Goal: Transaction & Acquisition: Book appointment/travel/reservation

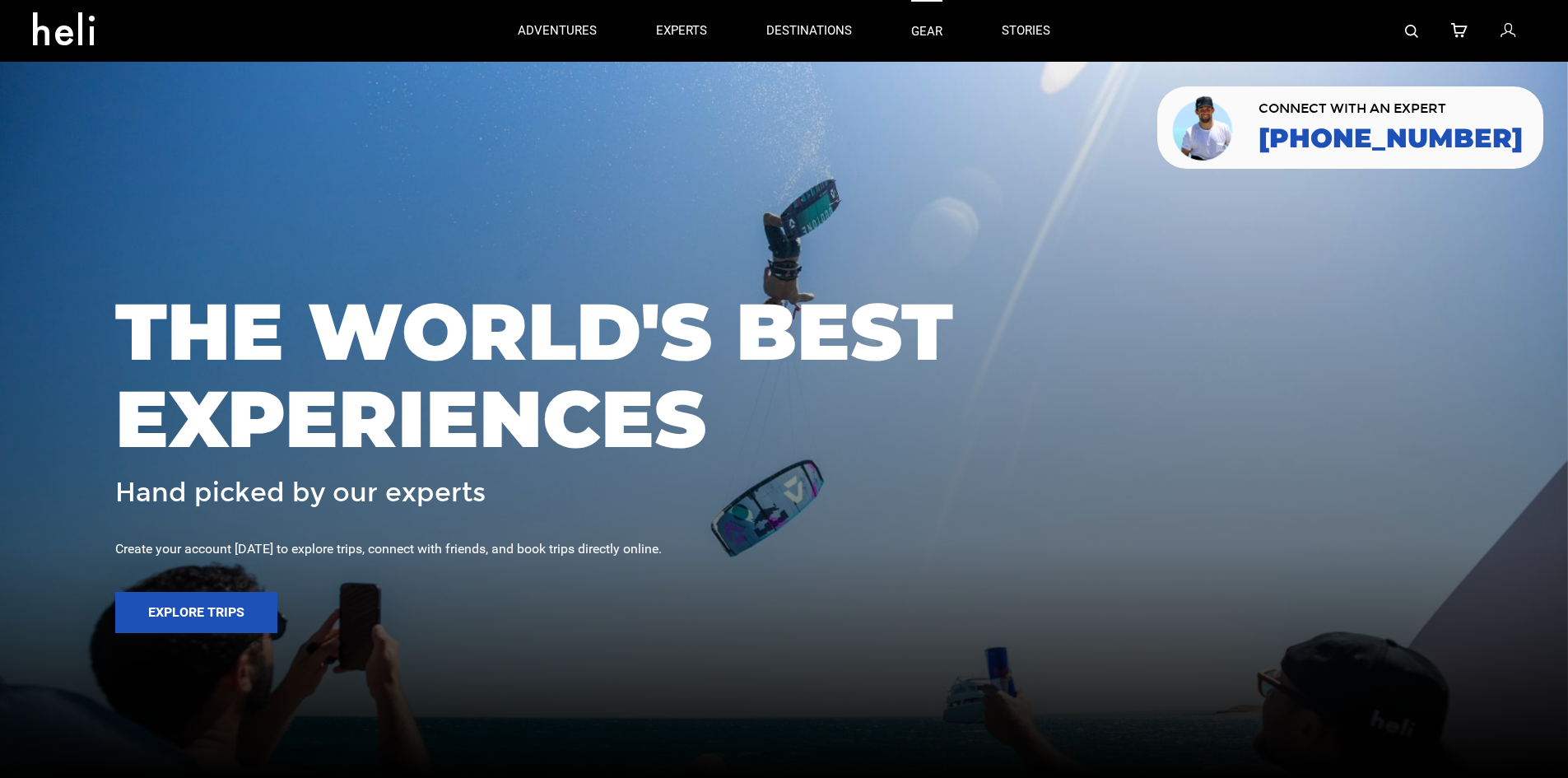
click at [927, 37] on link "gear" at bounding box center [927, 31] width 32 height 62
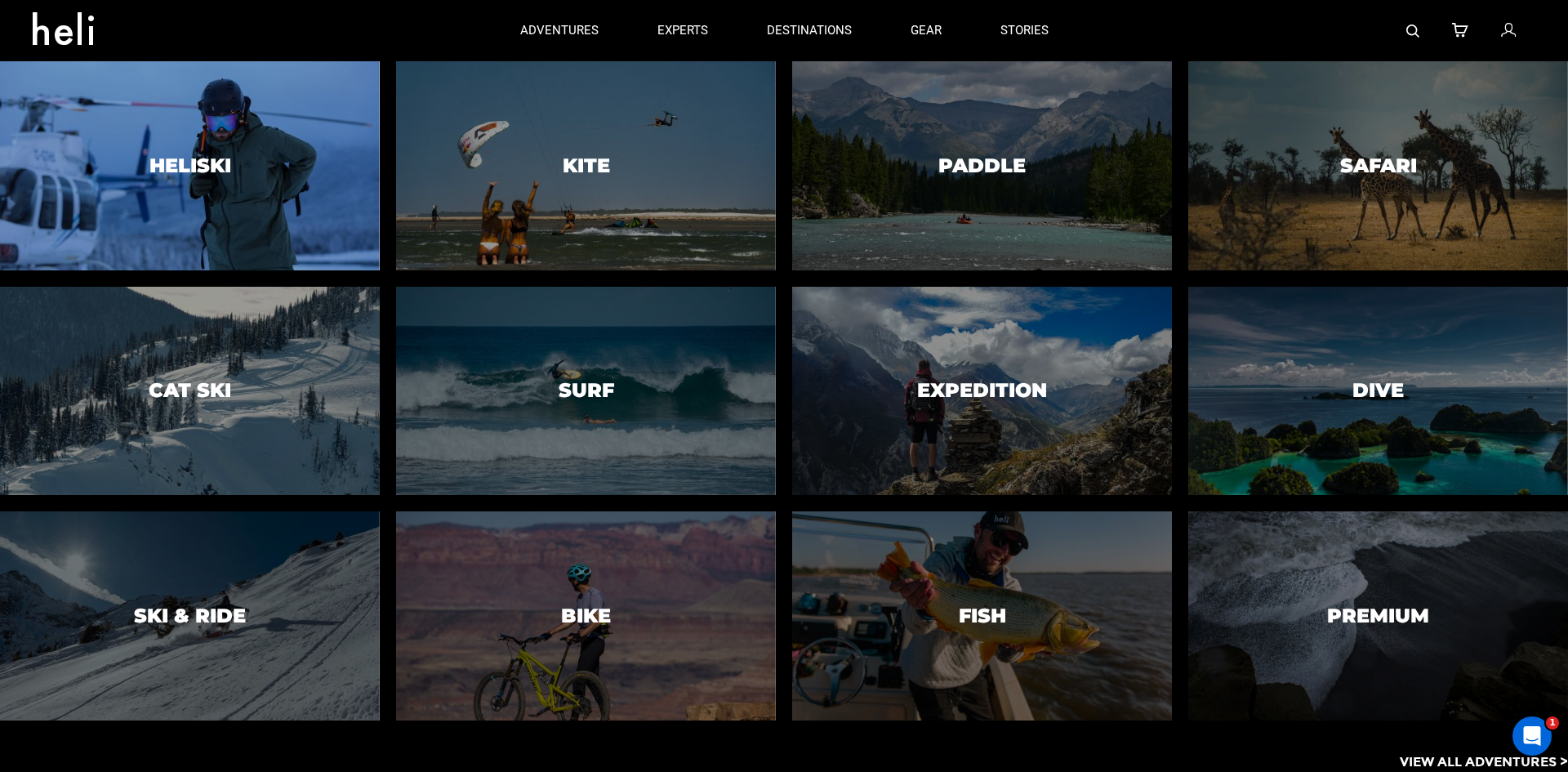
click at [221, 198] on div at bounding box center [189, 165] width 387 height 213
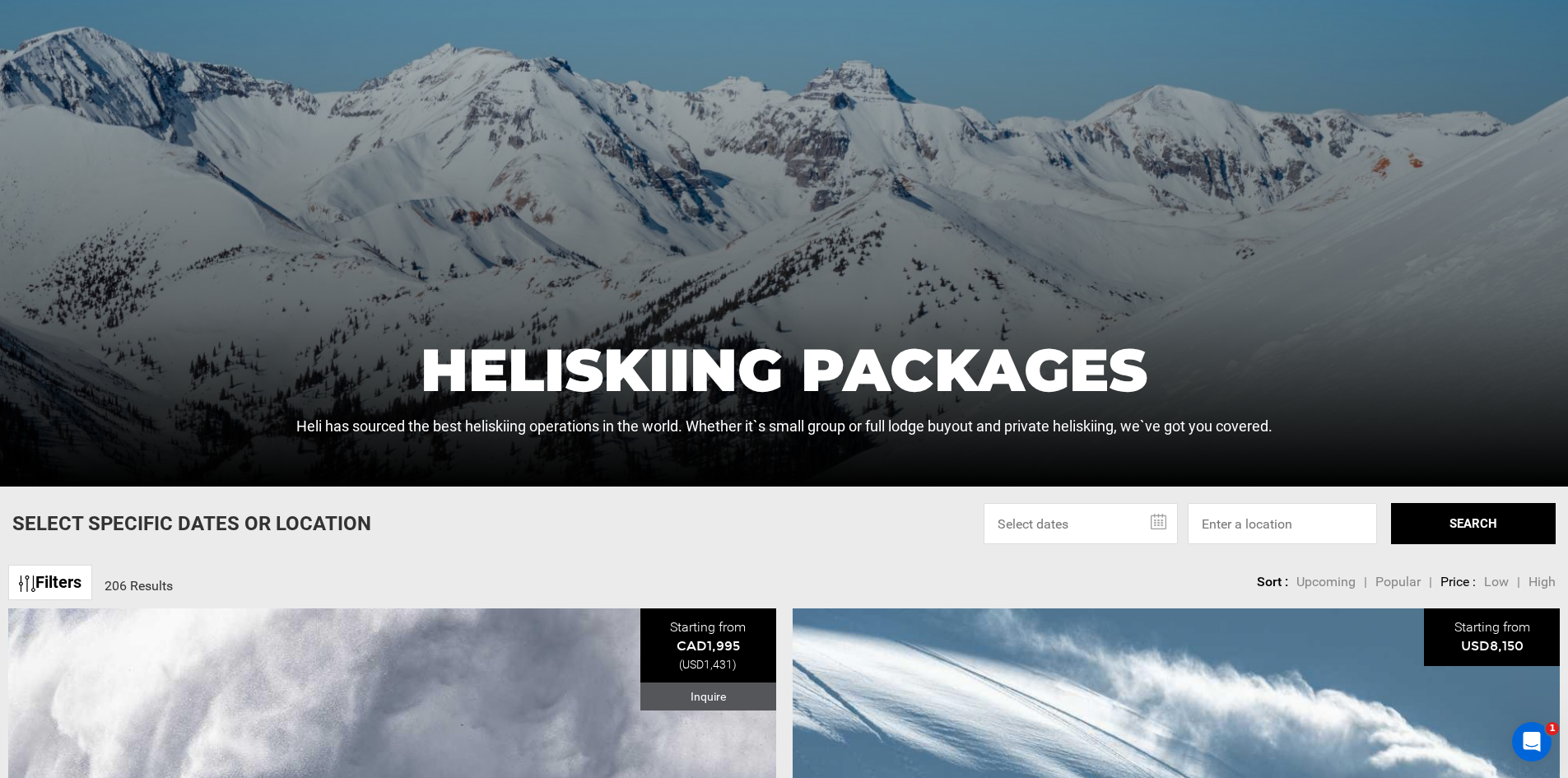
scroll to position [412, 0]
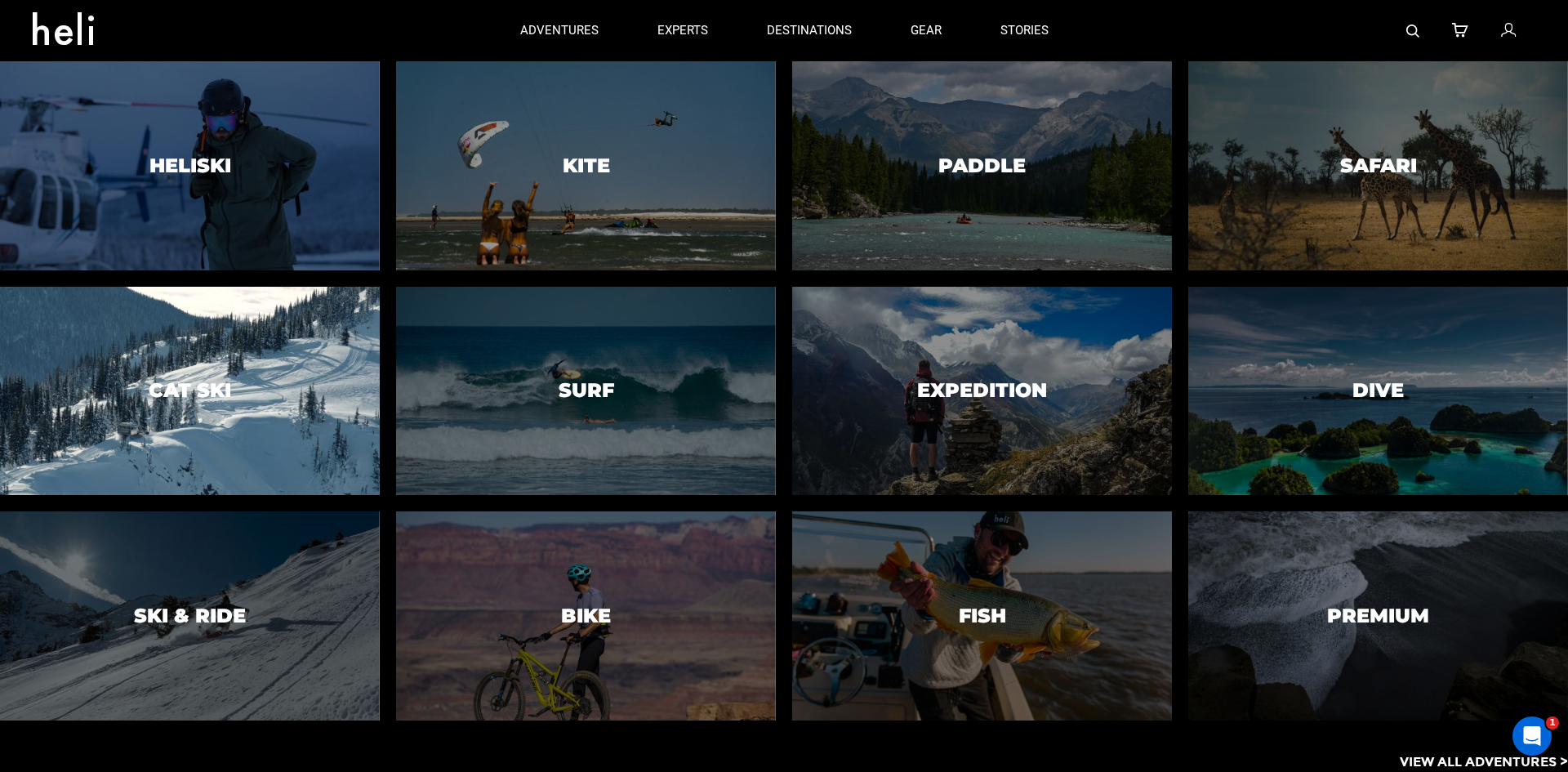
click at [195, 411] on div at bounding box center [189, 391] width 387 height 213
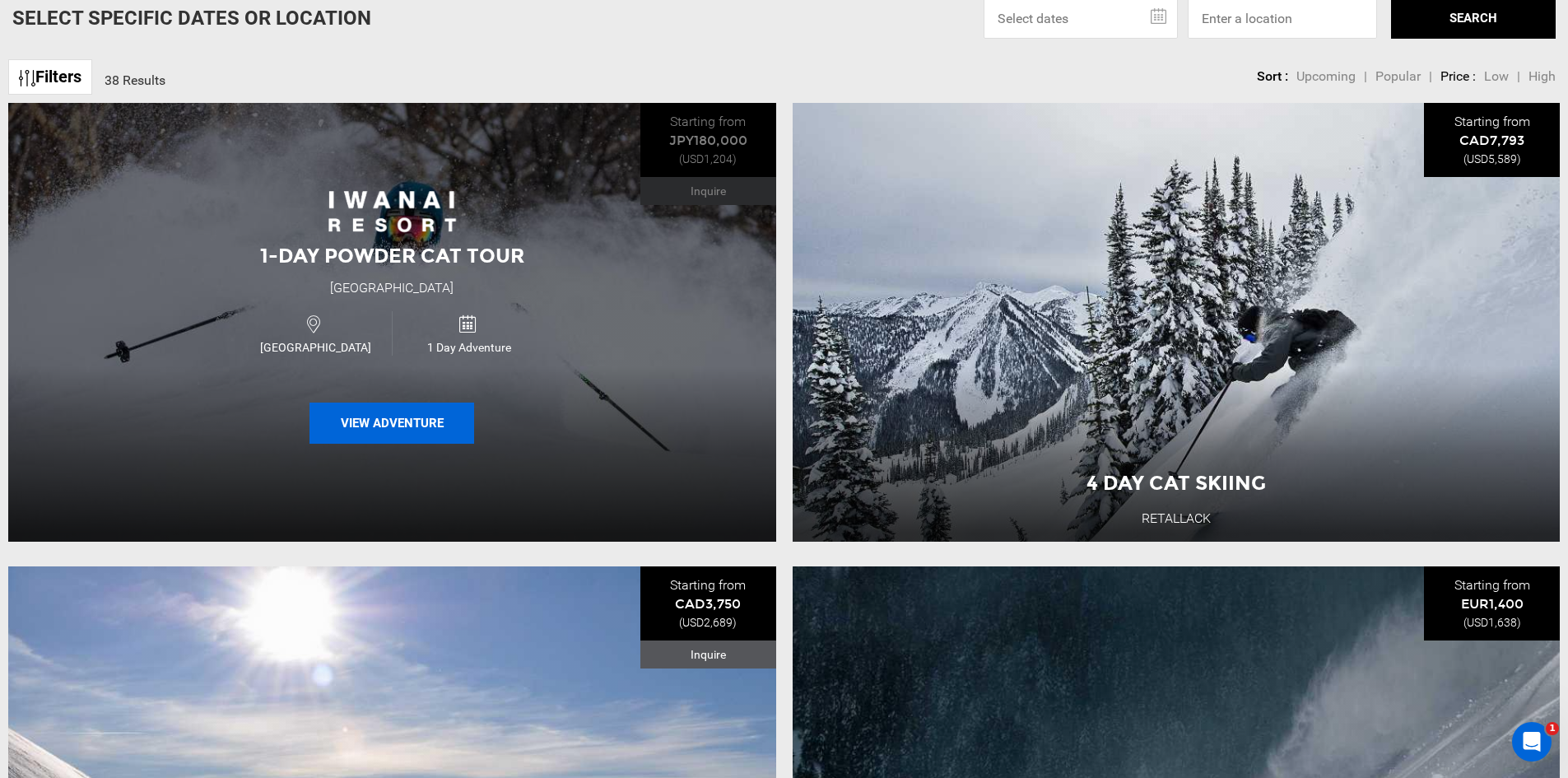
scroll to position [740, 0]
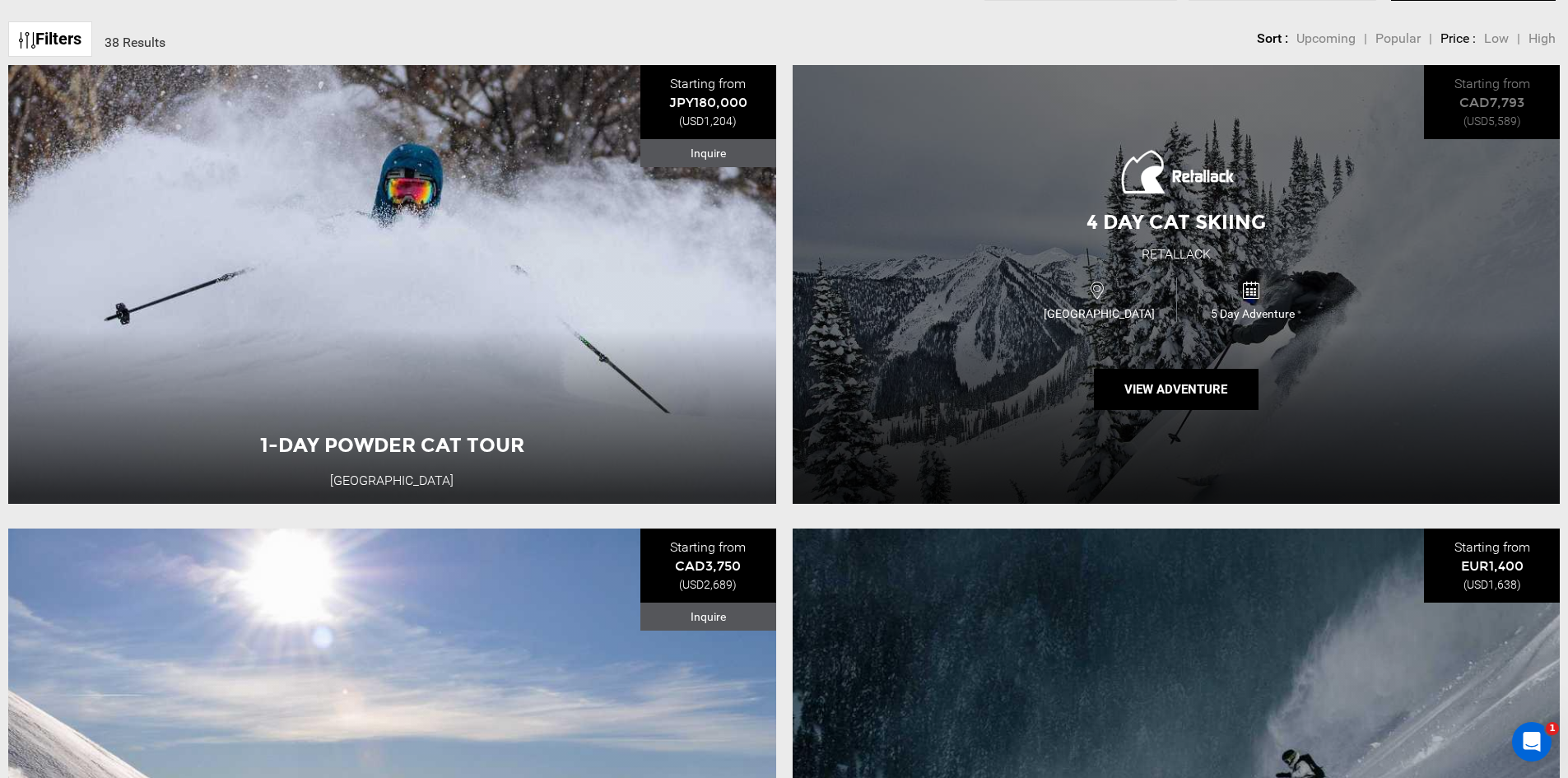
click at [1048, 427] on div "4 Day Cat Skiing Retallack [GEOGRAPHIC_DATA] 5 Day Adventure View Adventure" at bounding box center [1176, 284] width 768 height 439
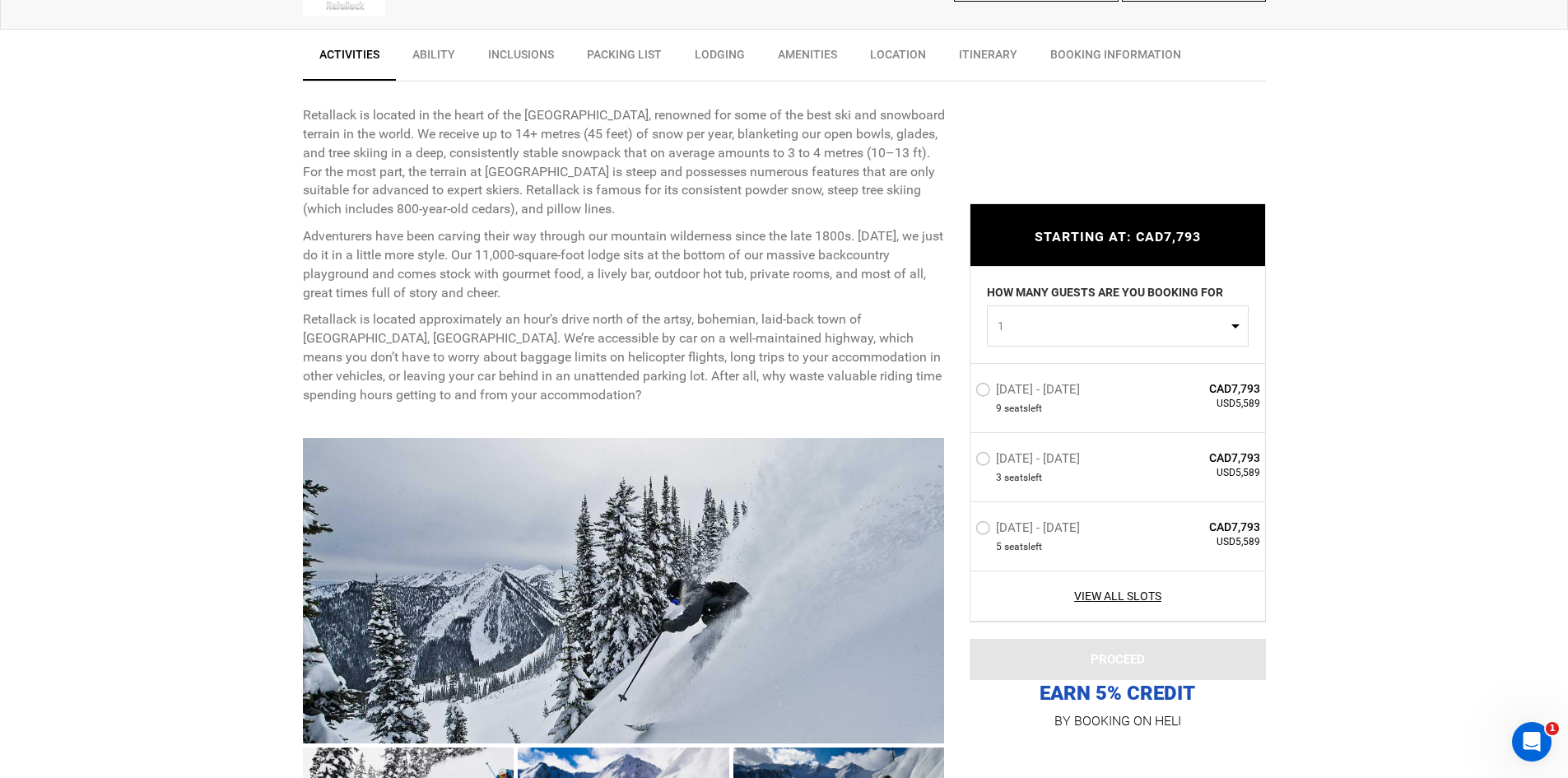
scroll to position [659, 0]
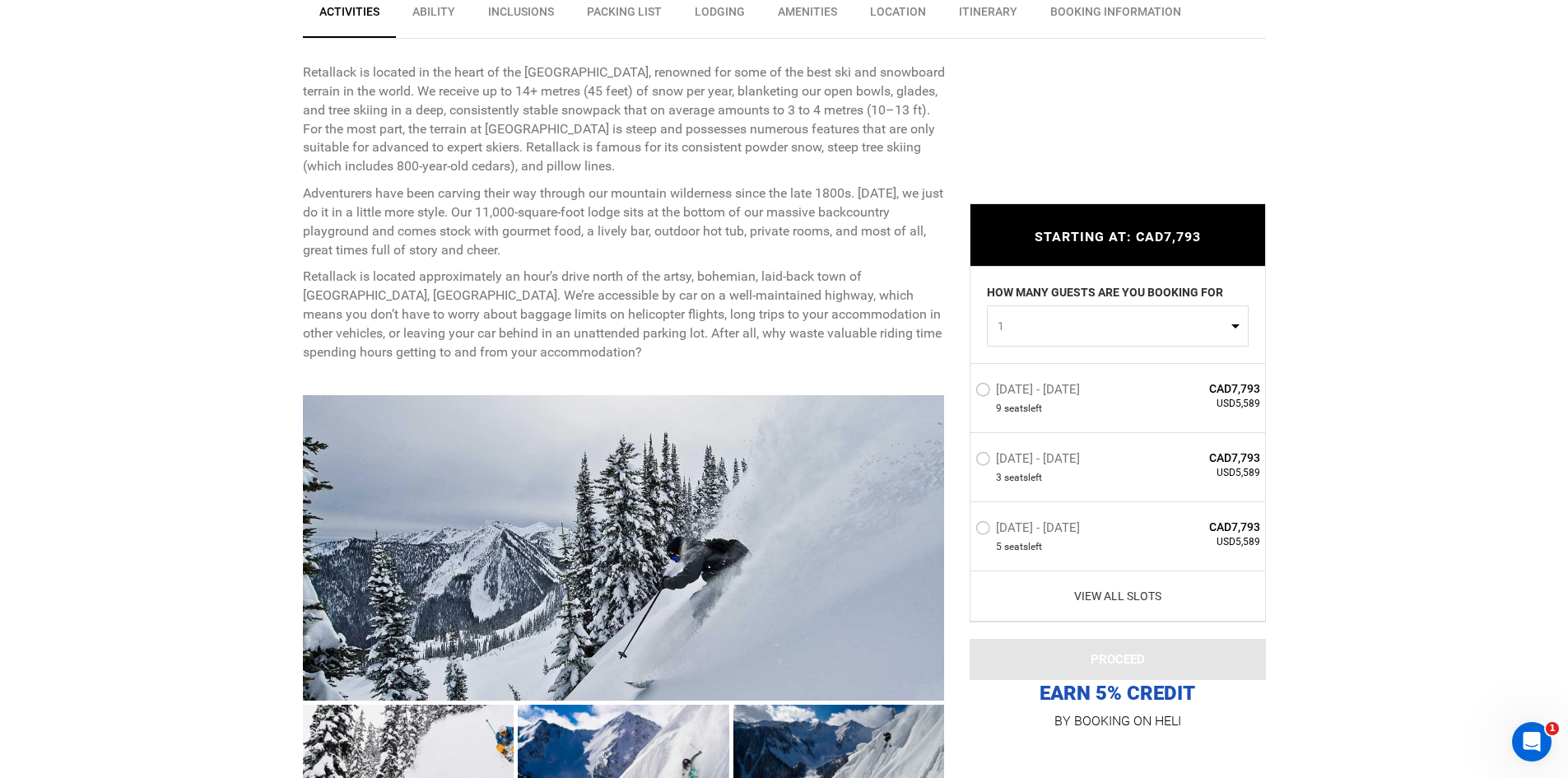
click at [1094, 590] on link "View All Slots" at bounding box center [1118, 596] width 286 height 17
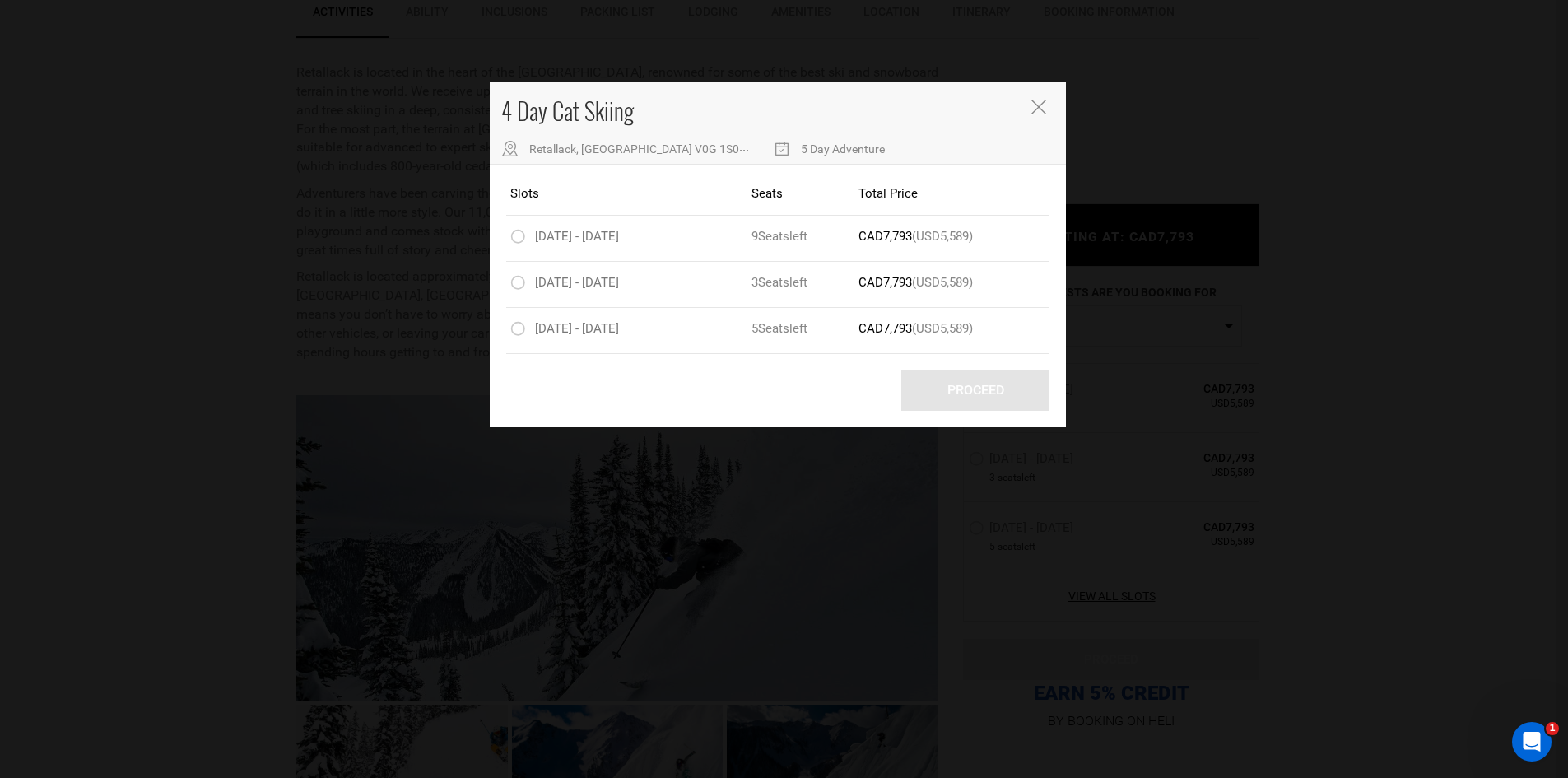
click at [1043, 112] on icon "Close" at bounding box center [1039, 107] width 15 height 15
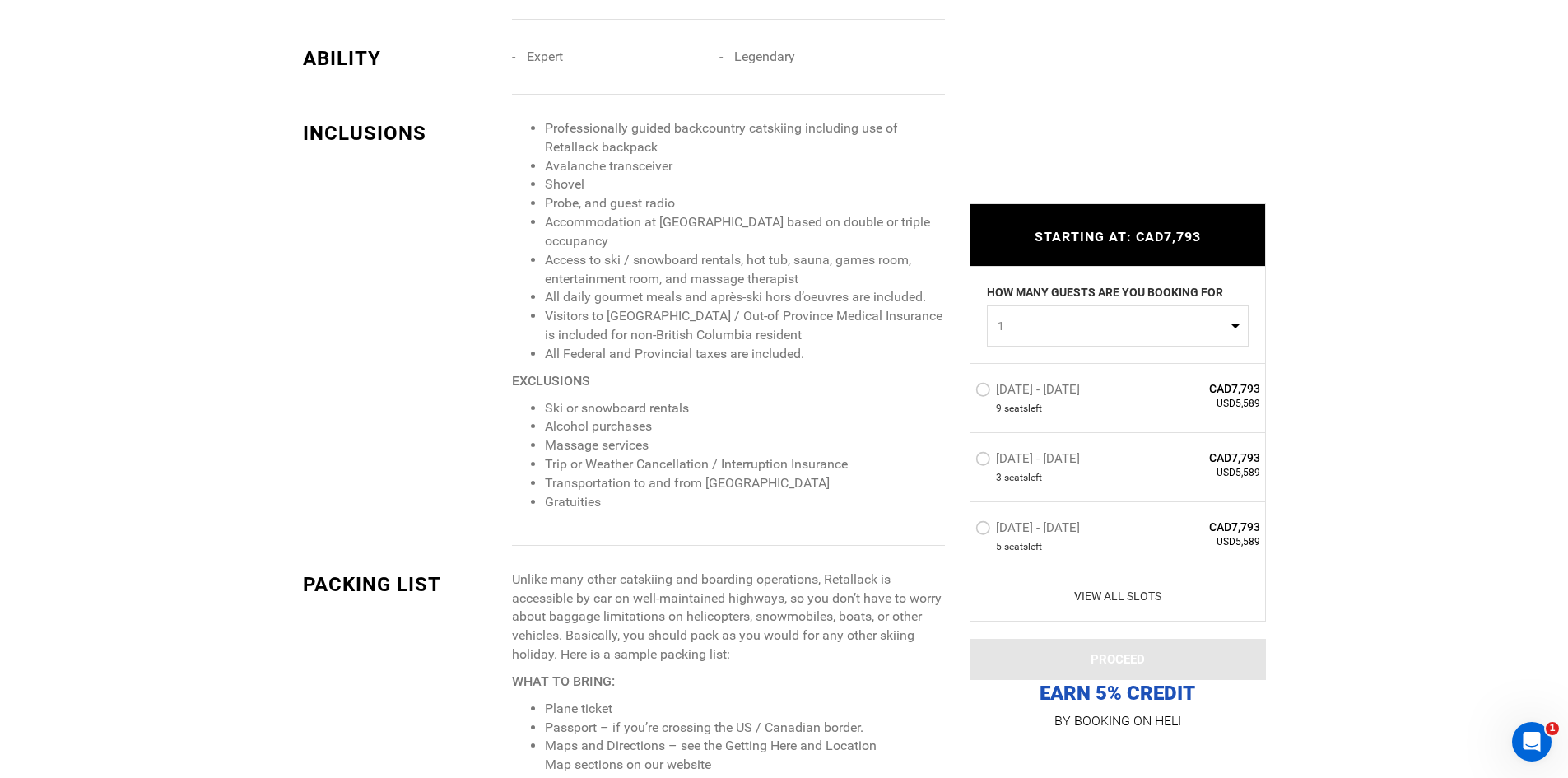
scroll to position [1729, 0]
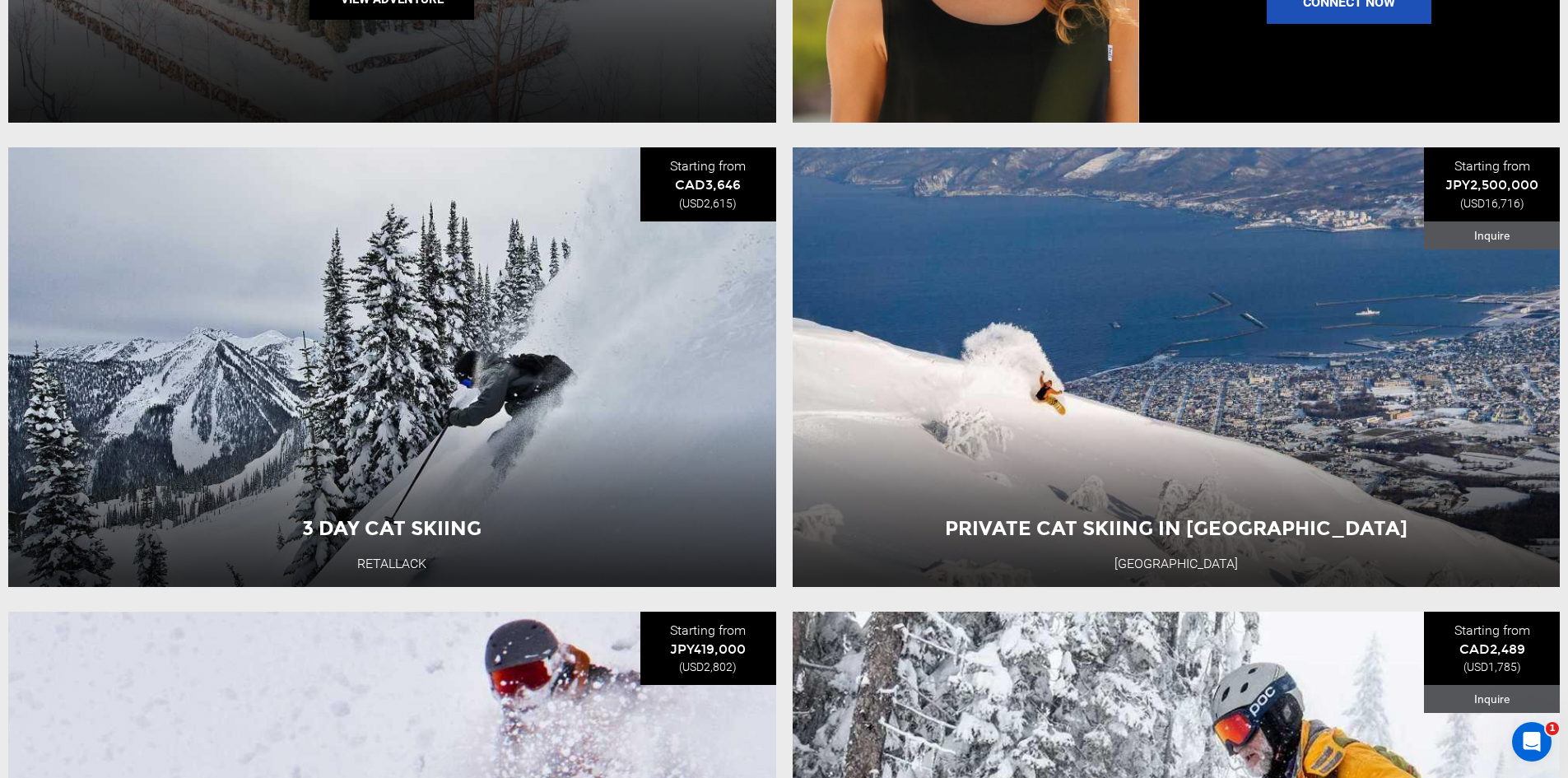
scroll to position [2552, 0]
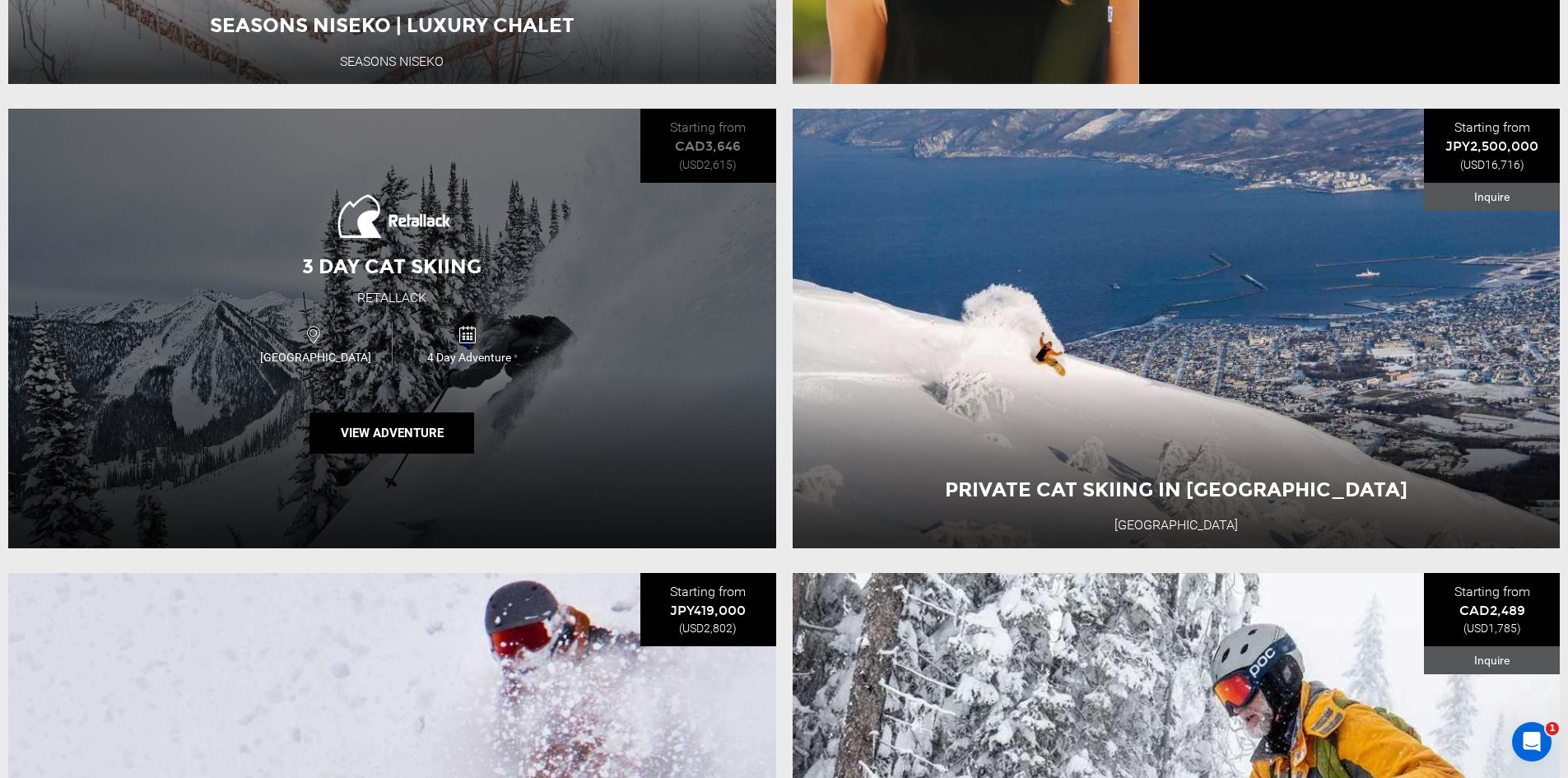
click at [440, 314] on div "3 Day Cat Skiing Retallack [GEOGRAPHIC_DATA] 4 Day Adventure View Adventure" at bounding box center [392, 328] width 768 height 439
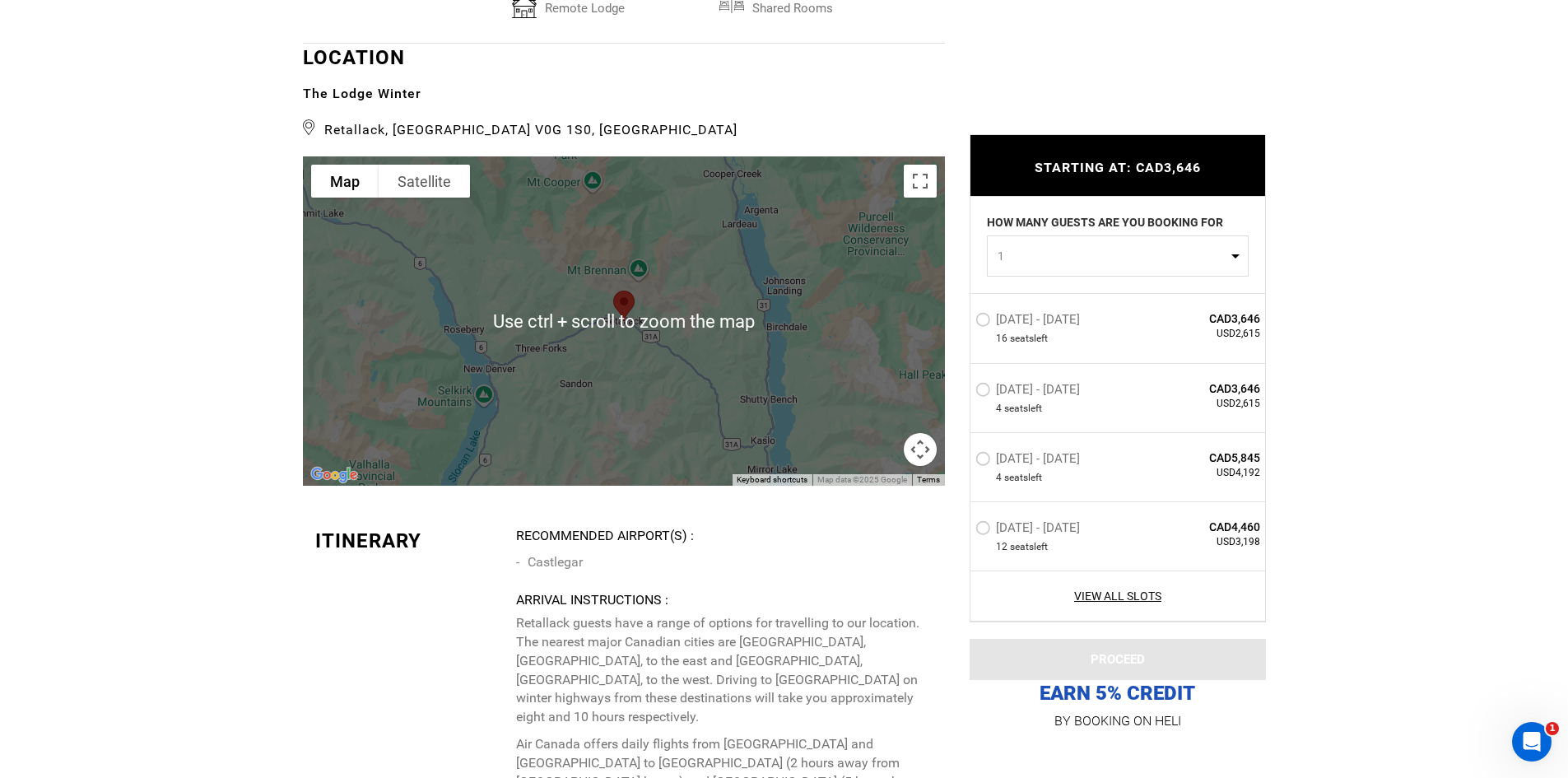
scroll to position [3210, 0]
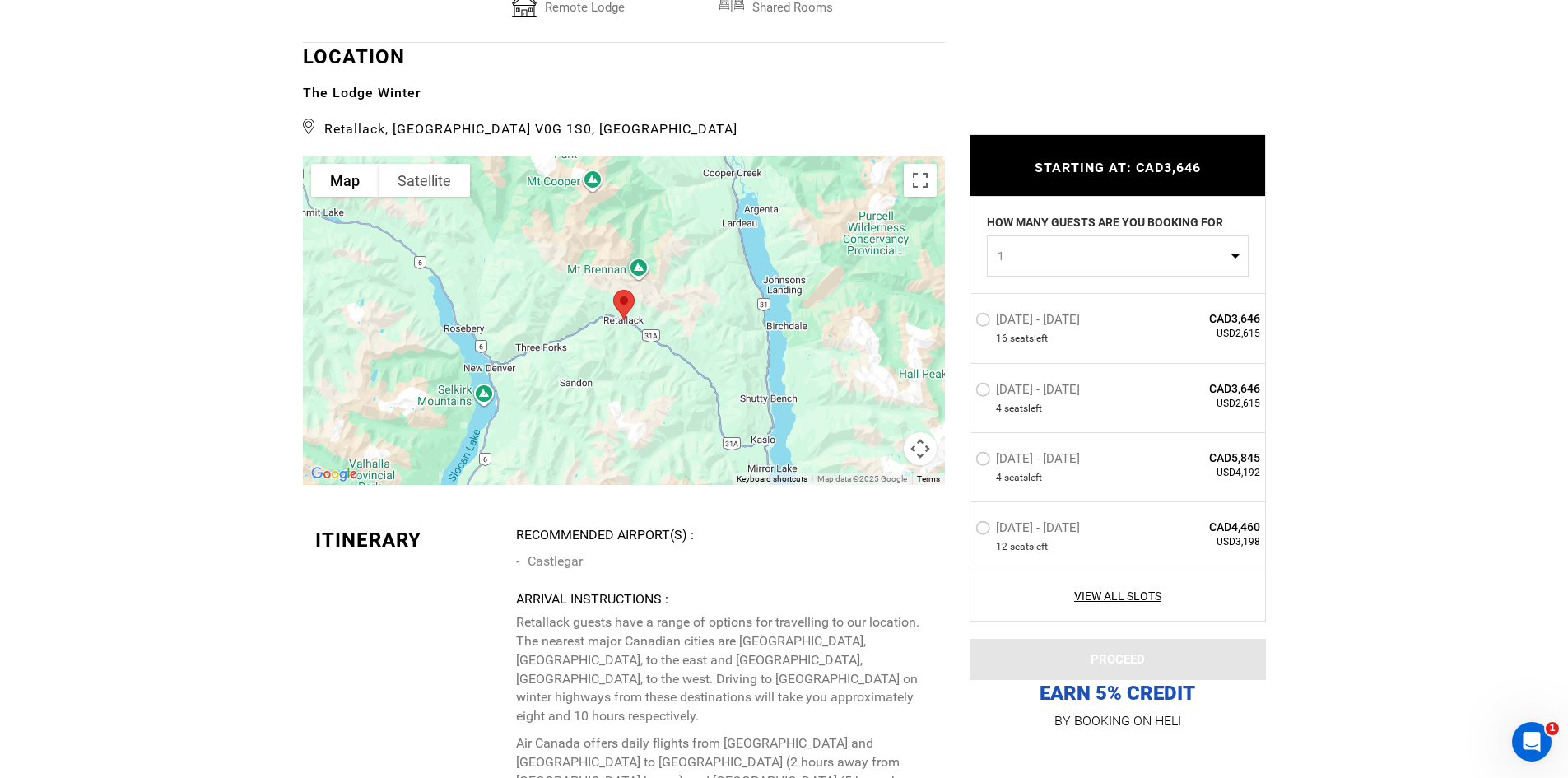
click at [917, 434] on button "Map camera controls" at bounding box center [919, 448] width 33 height 33
click at [879, 432] on button "Zoom out" at bounding box center [879, 448] width 33 height 33
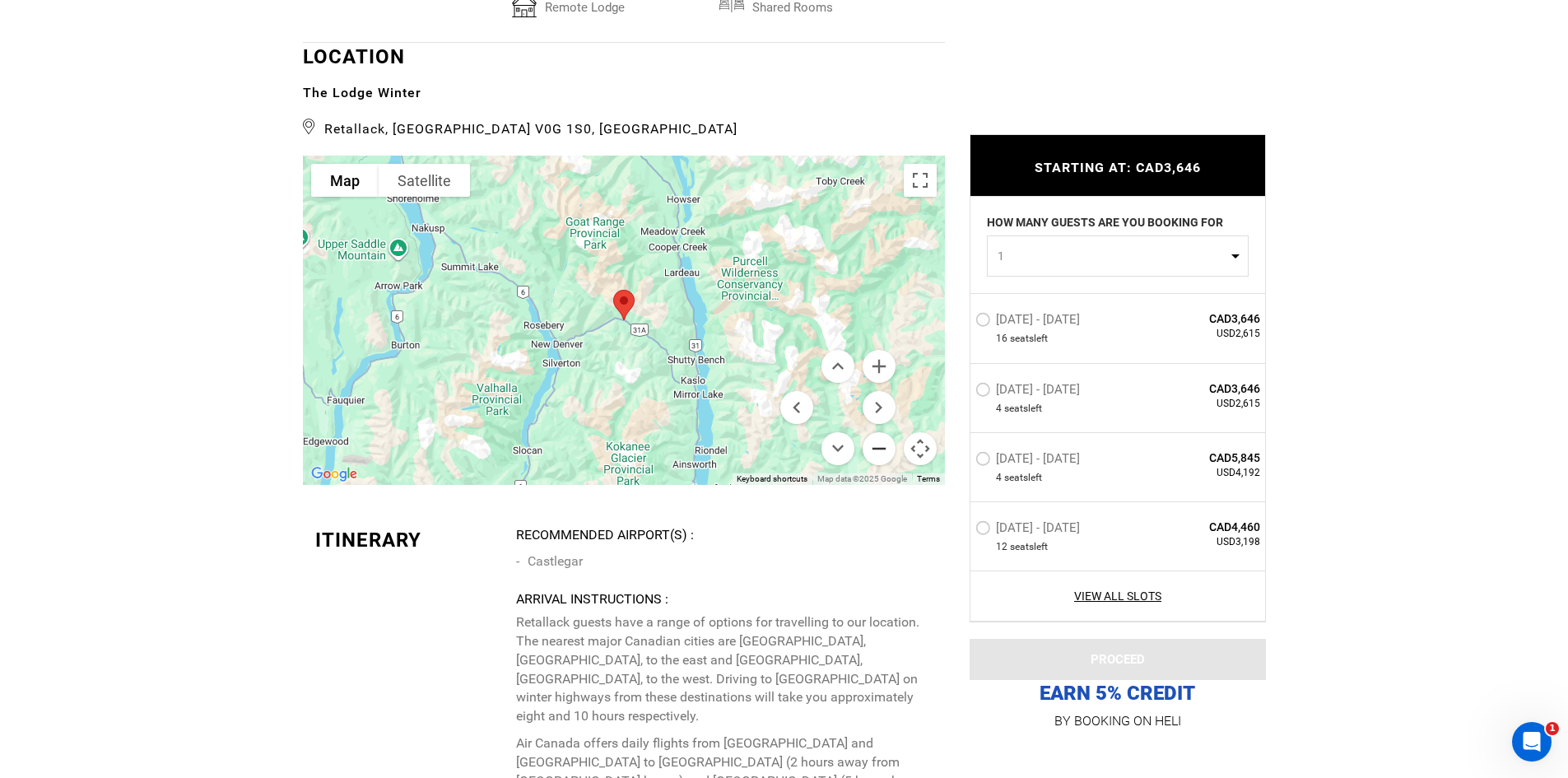
click at [876, 432] on button "Zoom out" at bounding box center [879, 448] width 33 height 33
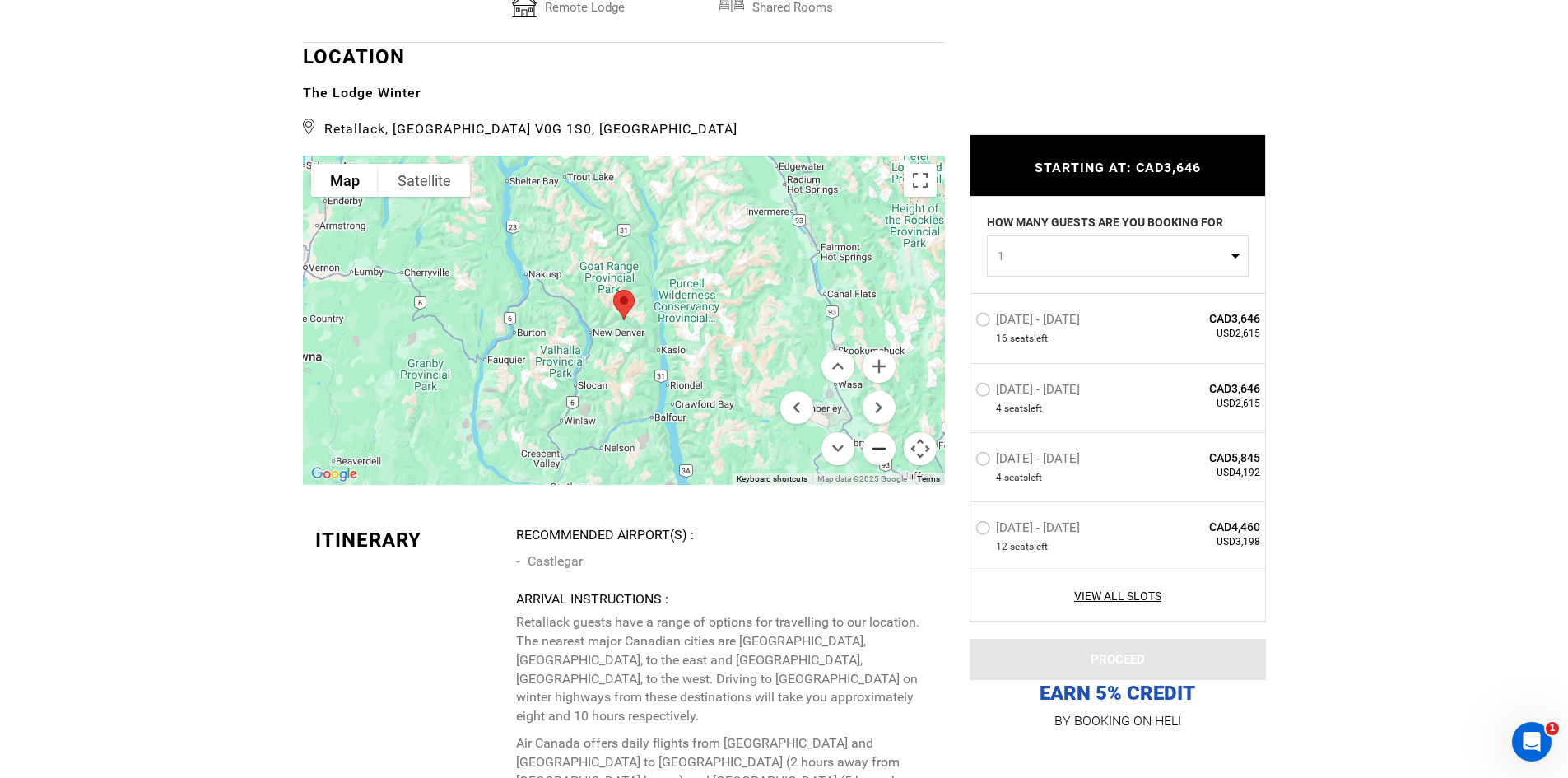
click at [870, 432] on button "Zoom out" at bounding box center [879, 448] width 33 height 33
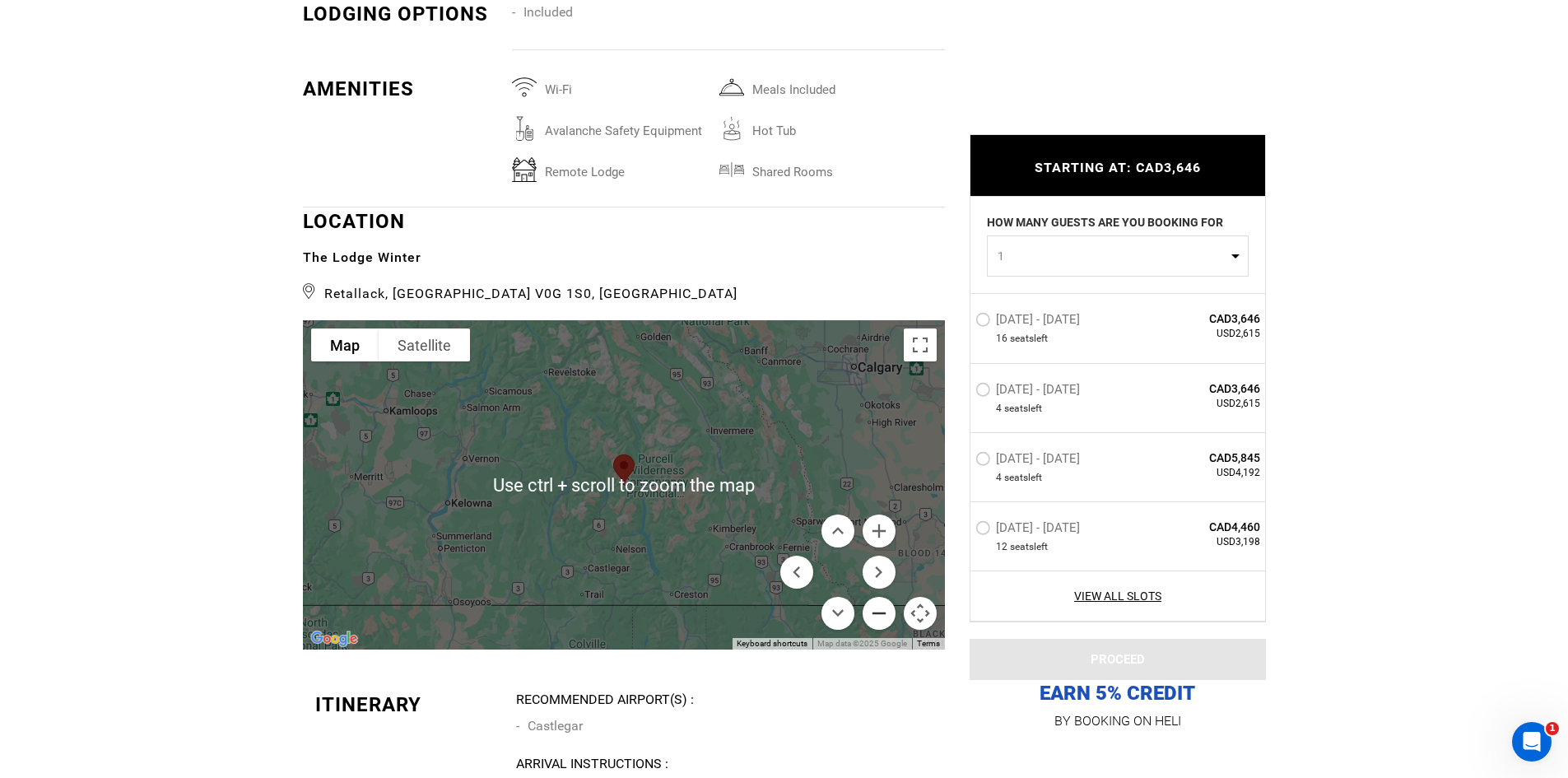
scroll to position [3128, 0]
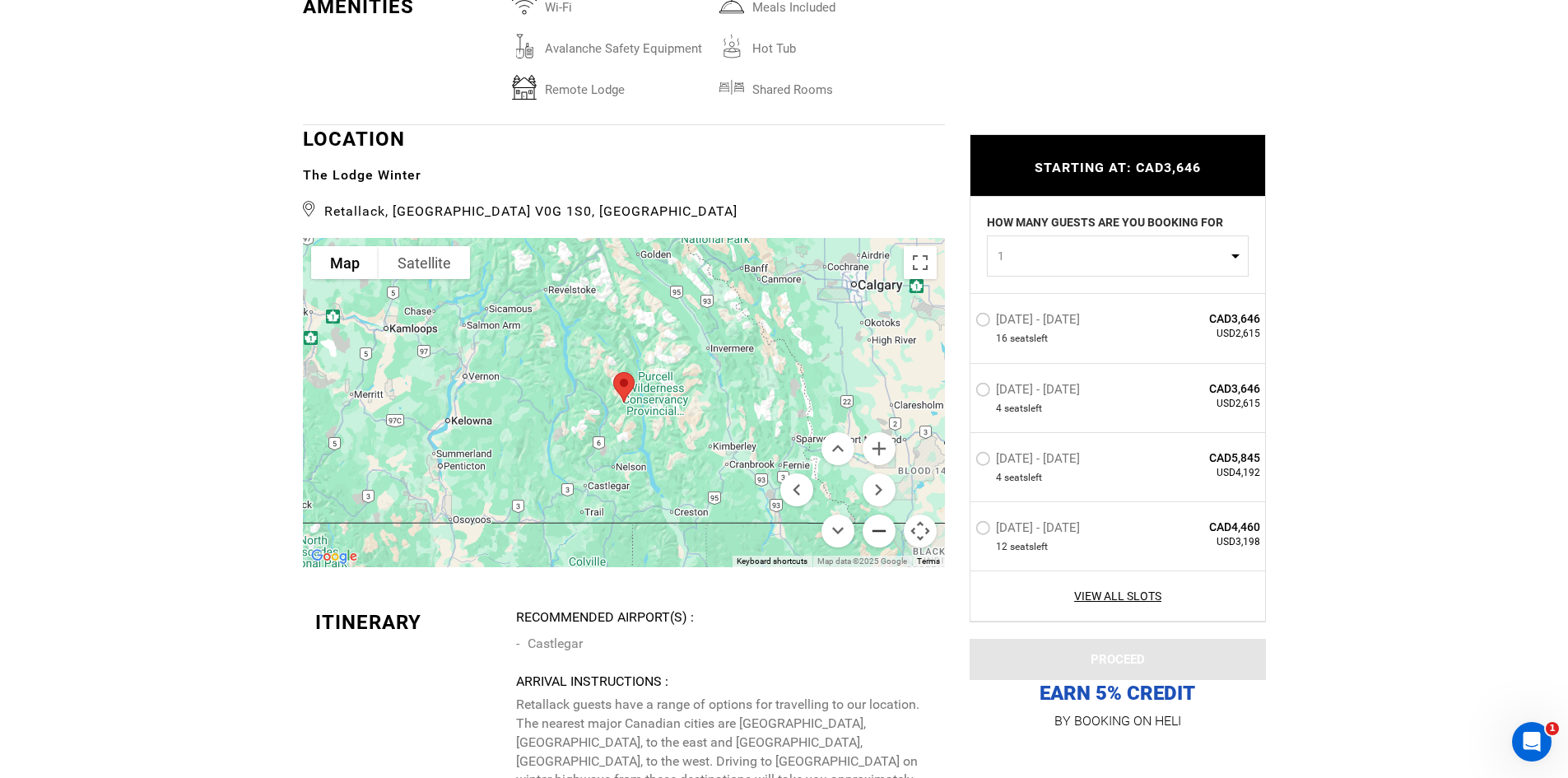
click at [874, 514] on button "Zoom out" at bounding box center [879, 530] width 33 height 33
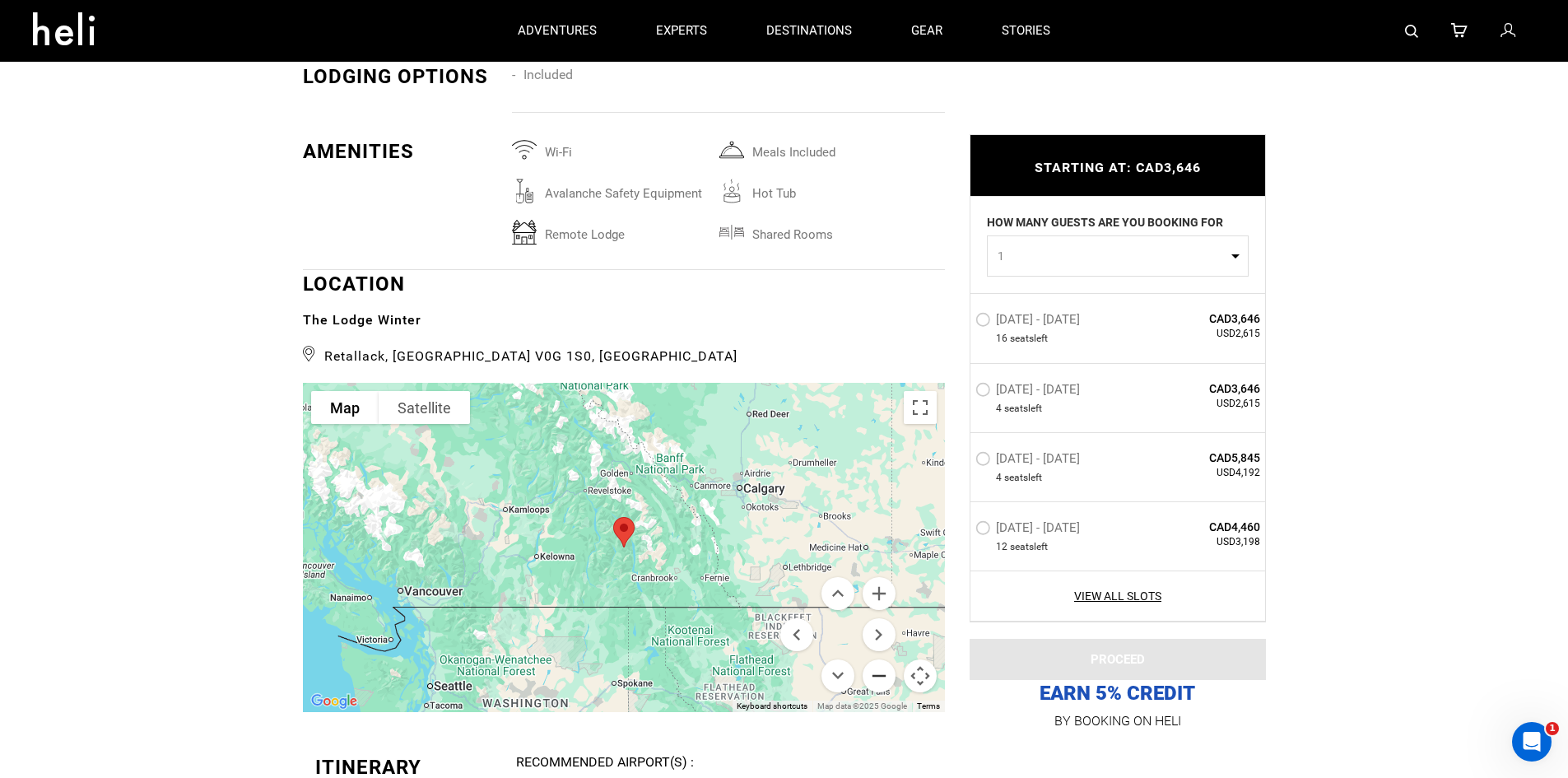
scroll to position [2964, 0]
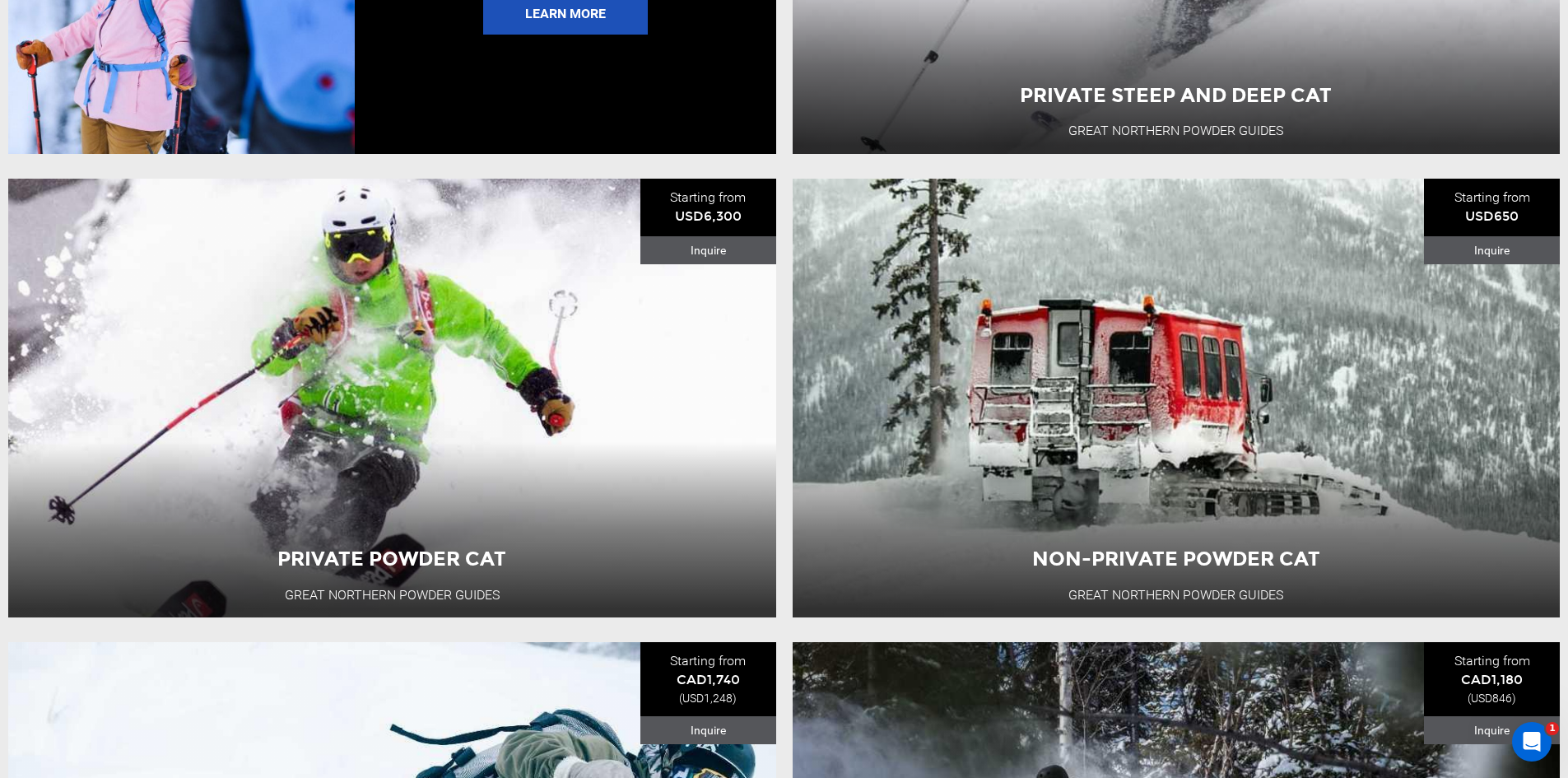
scroll to position [4363, 0]
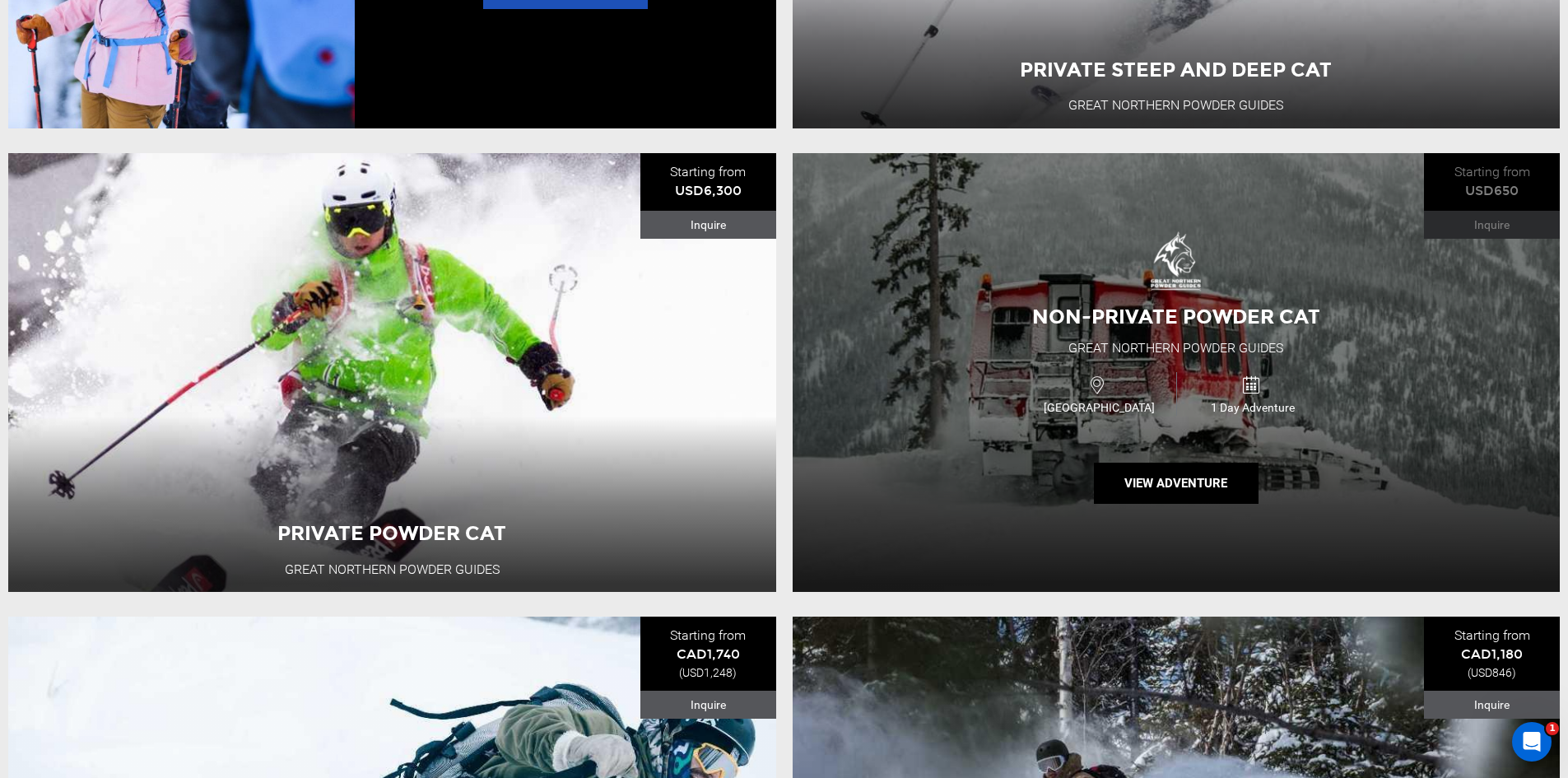
click at [1193, 405] on div "1 Day Adventure" at bounding box center [1253, 394] width 153 height 43
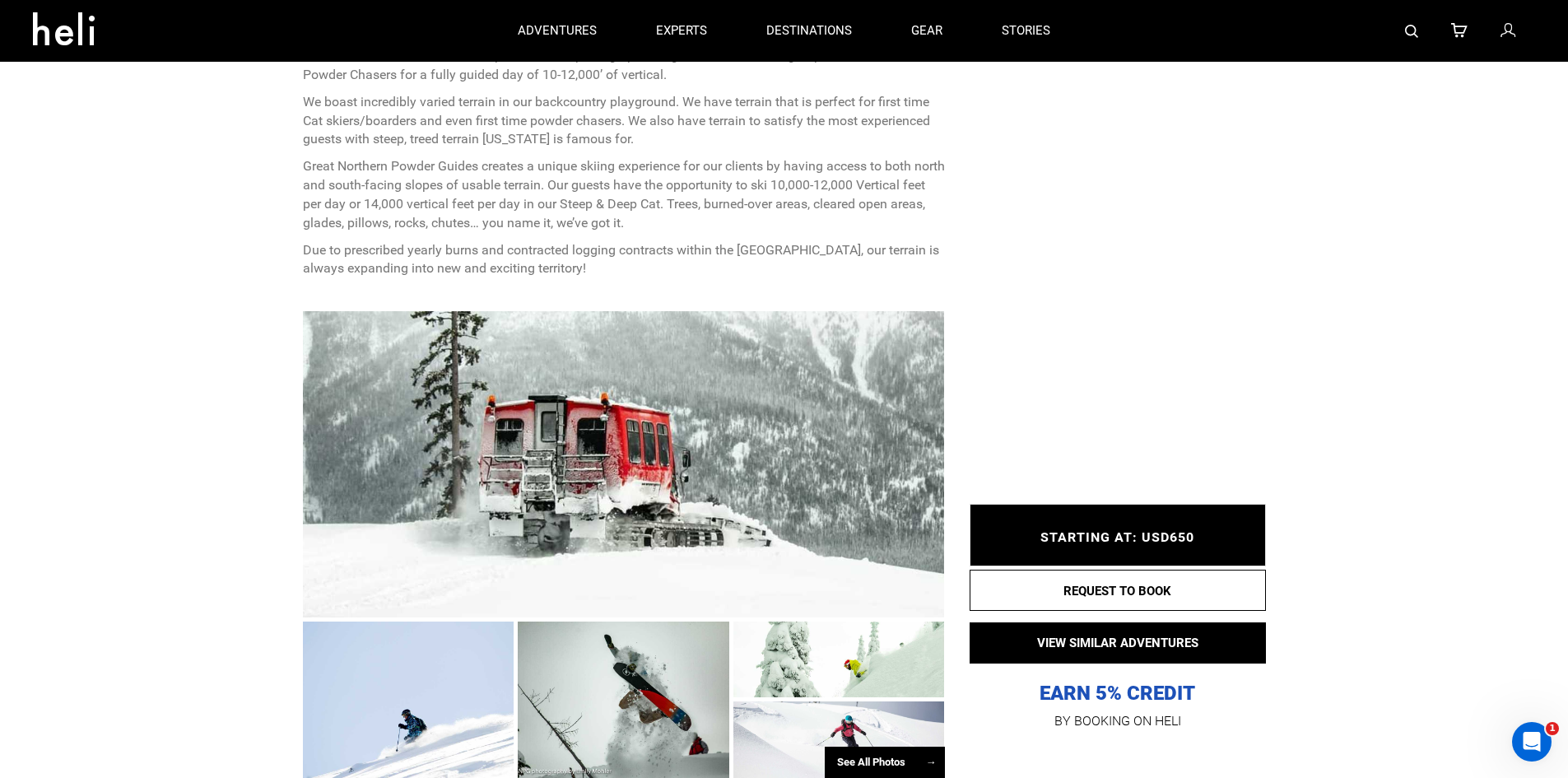
scroll to position [412, 0]
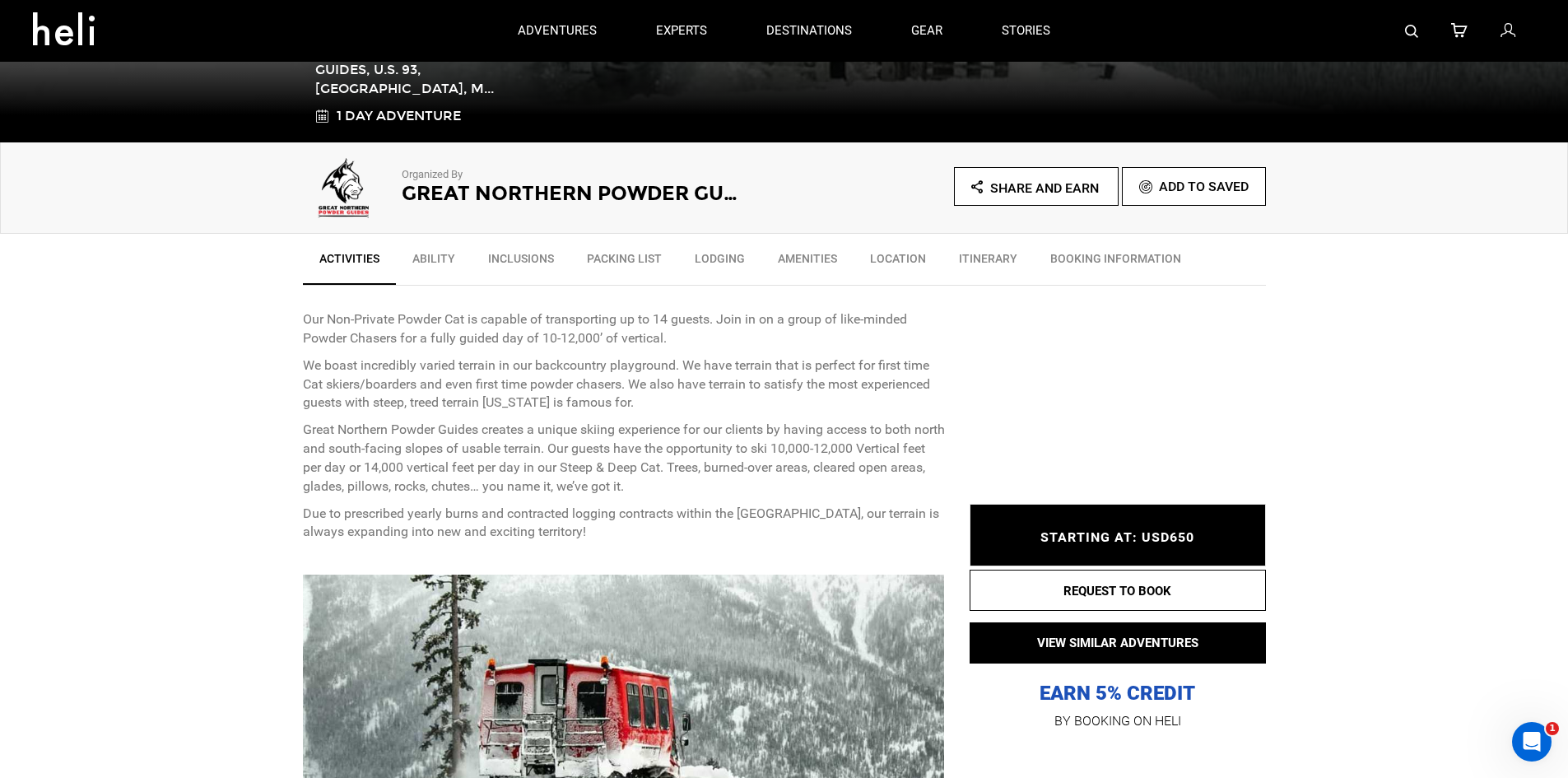
click at [346, 180] on img at bounding box center [343, 188] width 83 height 66
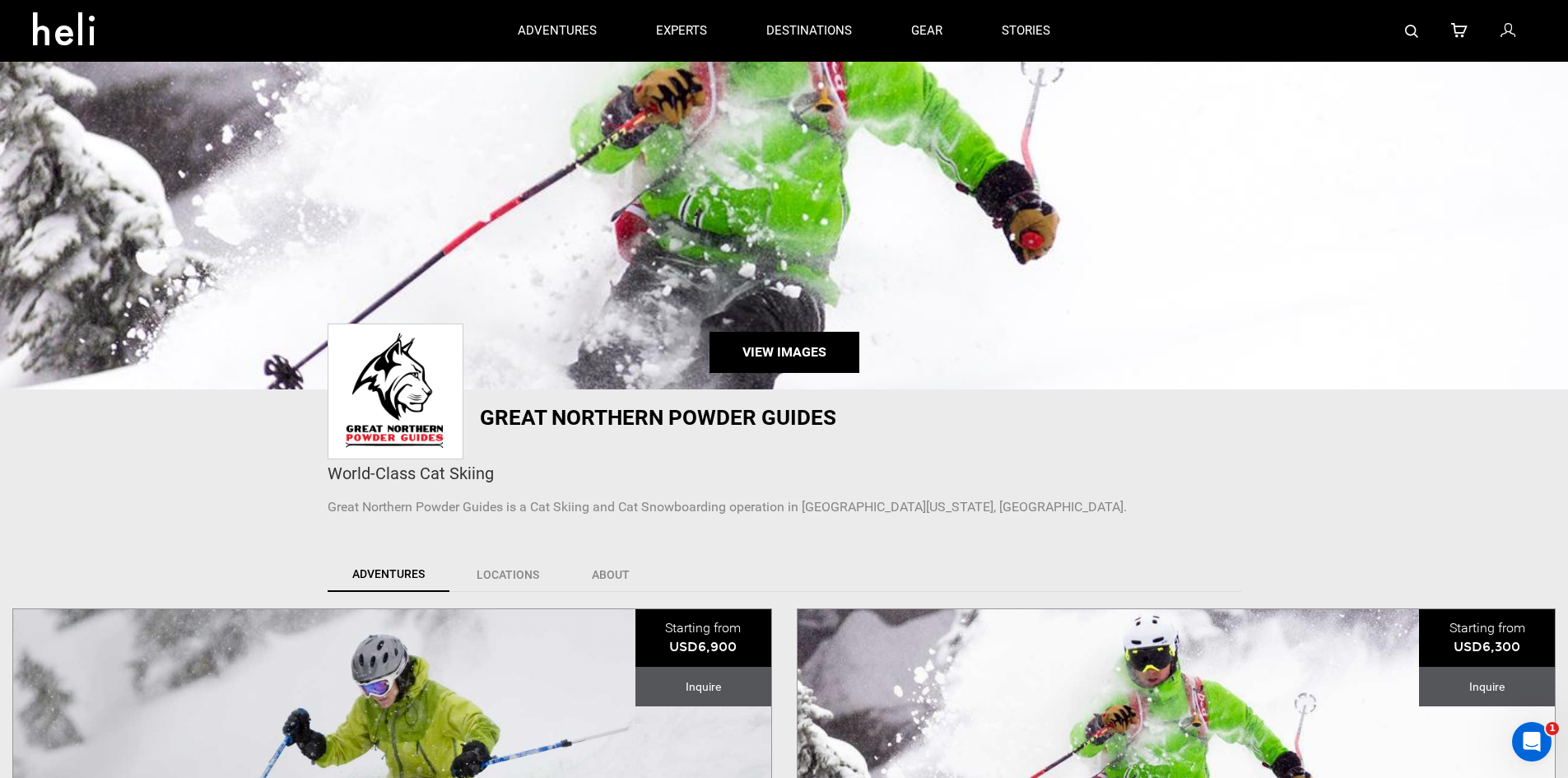
click at [822, 356] on link "View Images" at bounding box center [784, 352] width 150 height 41
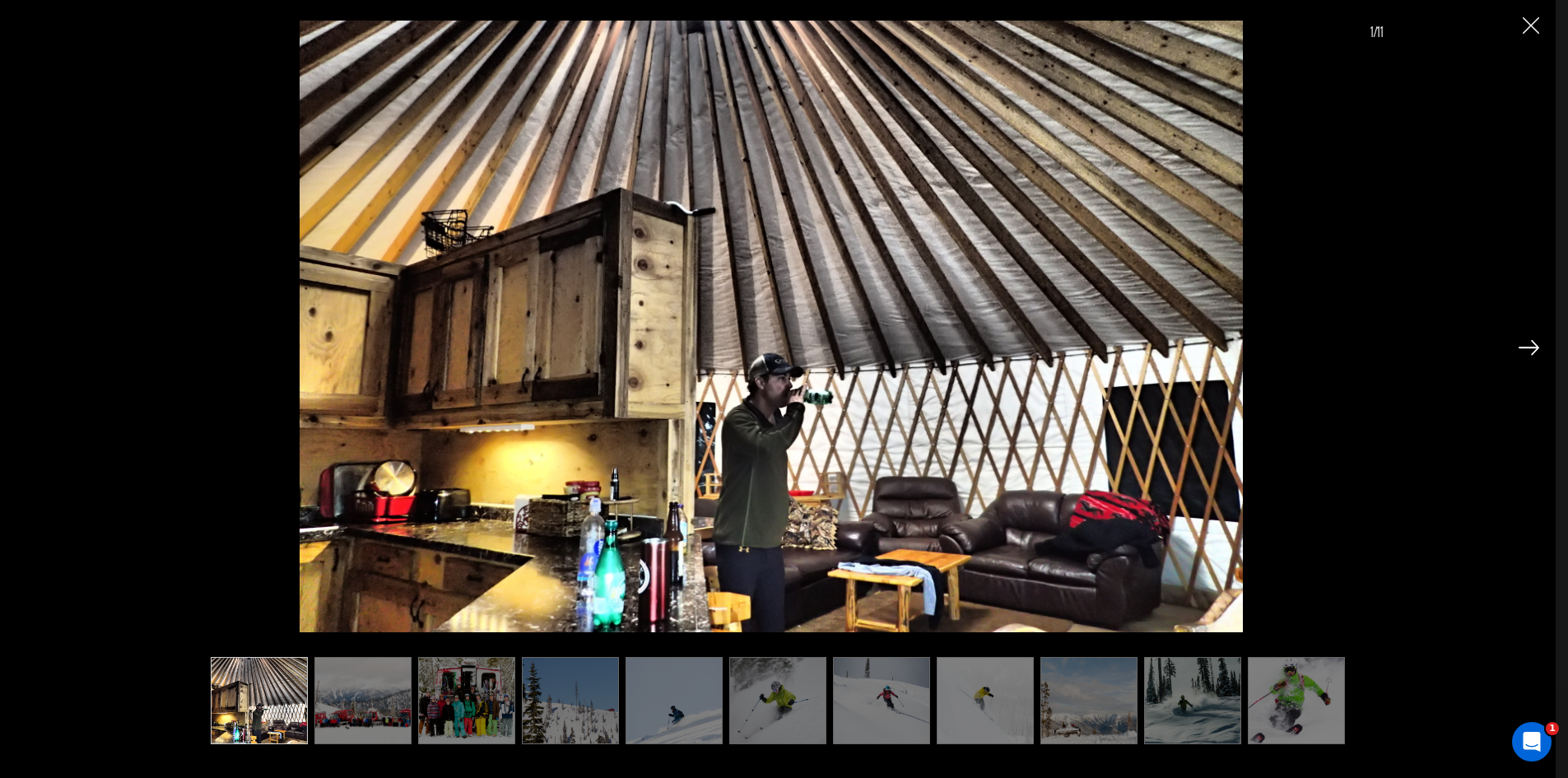
scroll to position [412, 0]
click at [391, 705] on img at bounding box center [363, 701] width 97 height 88
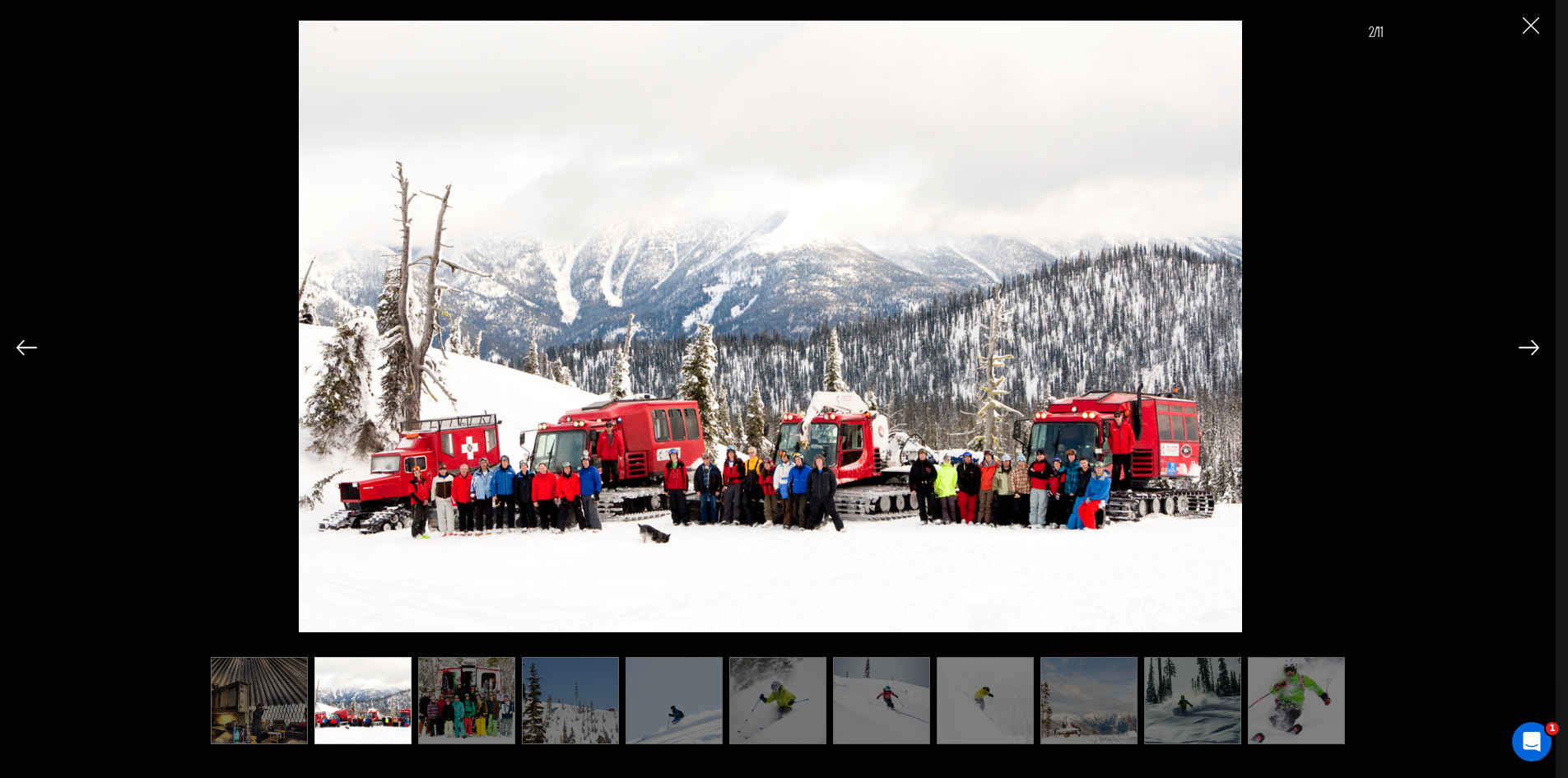
click at [452, 705] on img at bounding box center [467, 701] width 97 height 88
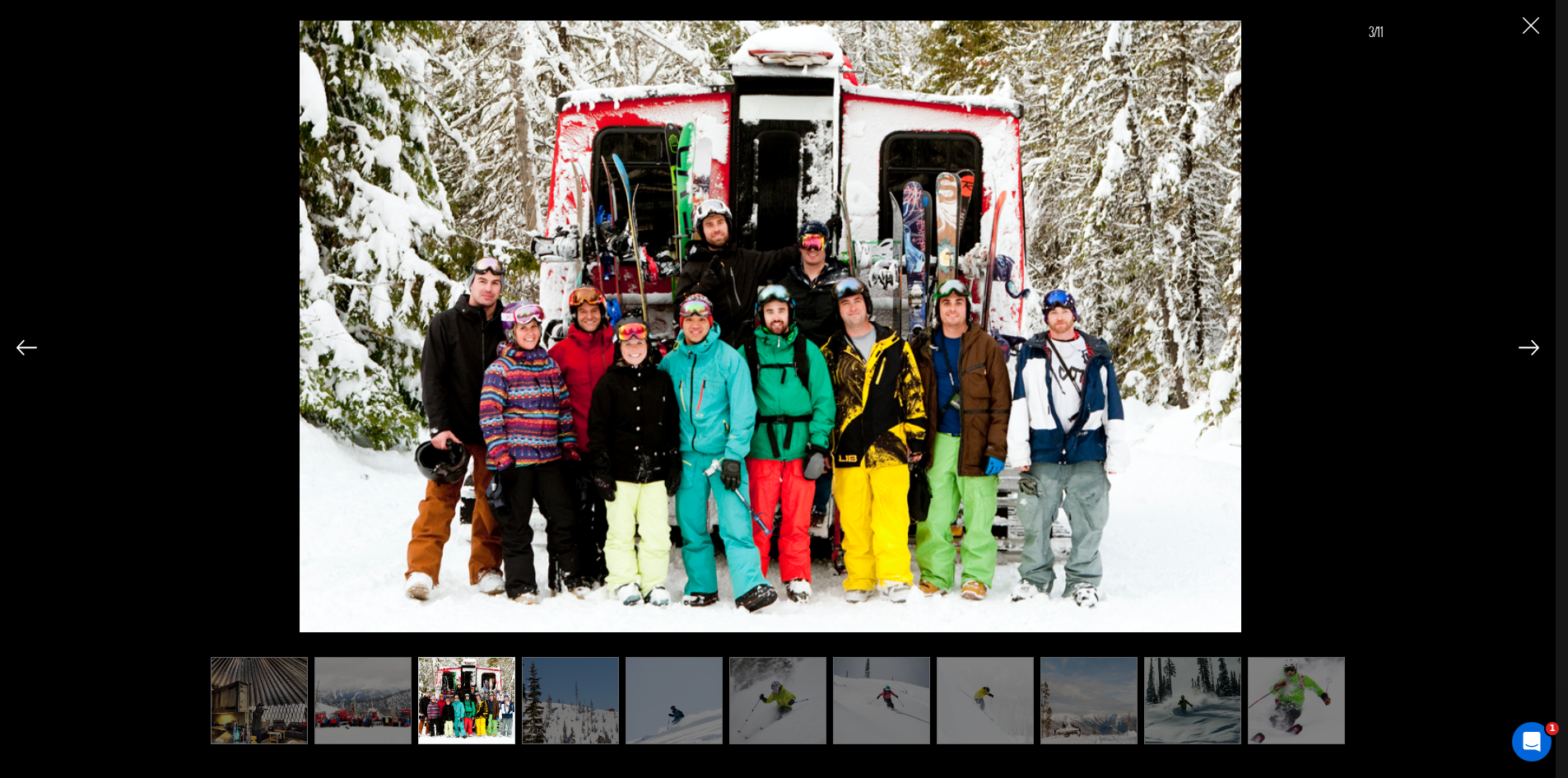
click at [560, 711] on img at bounding box center [570, 701] width 97 height 88
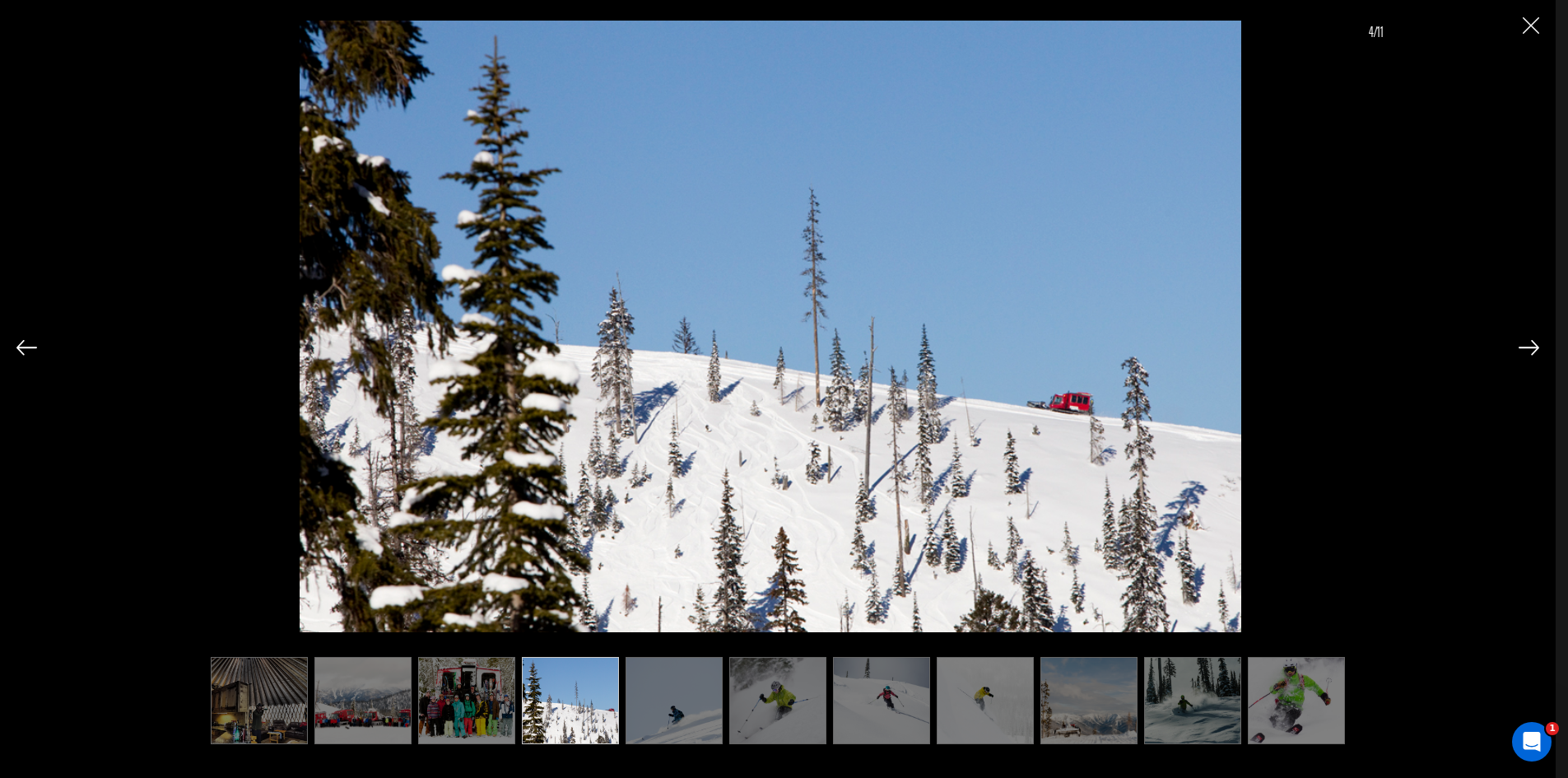
scroll to position [576, 0]
click at [659, 701] on img at bounding box center [674, 701] width 97 height 88
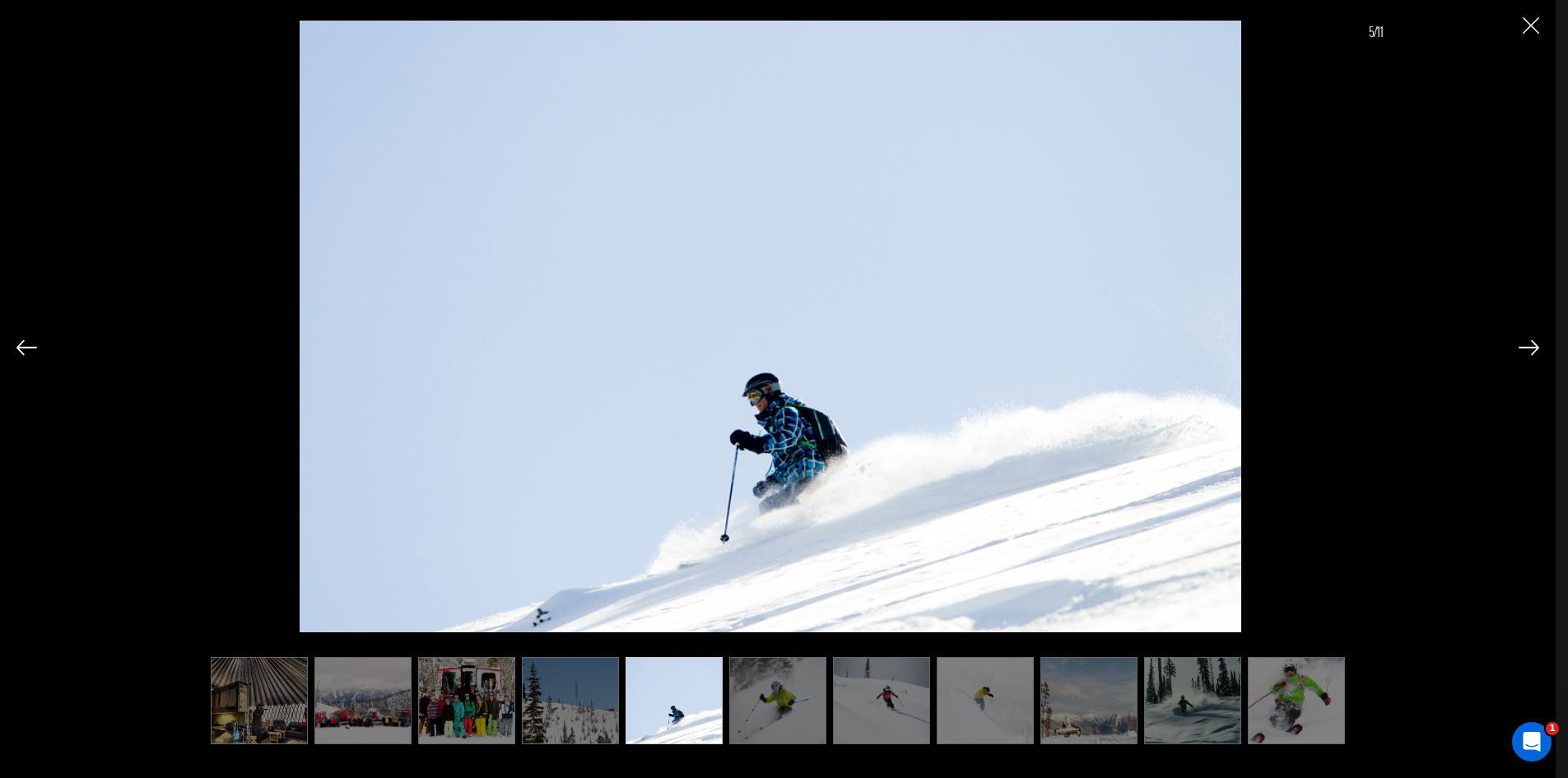
click at [749, 699] on img at bounding box center [778, 701] width 97 height 88
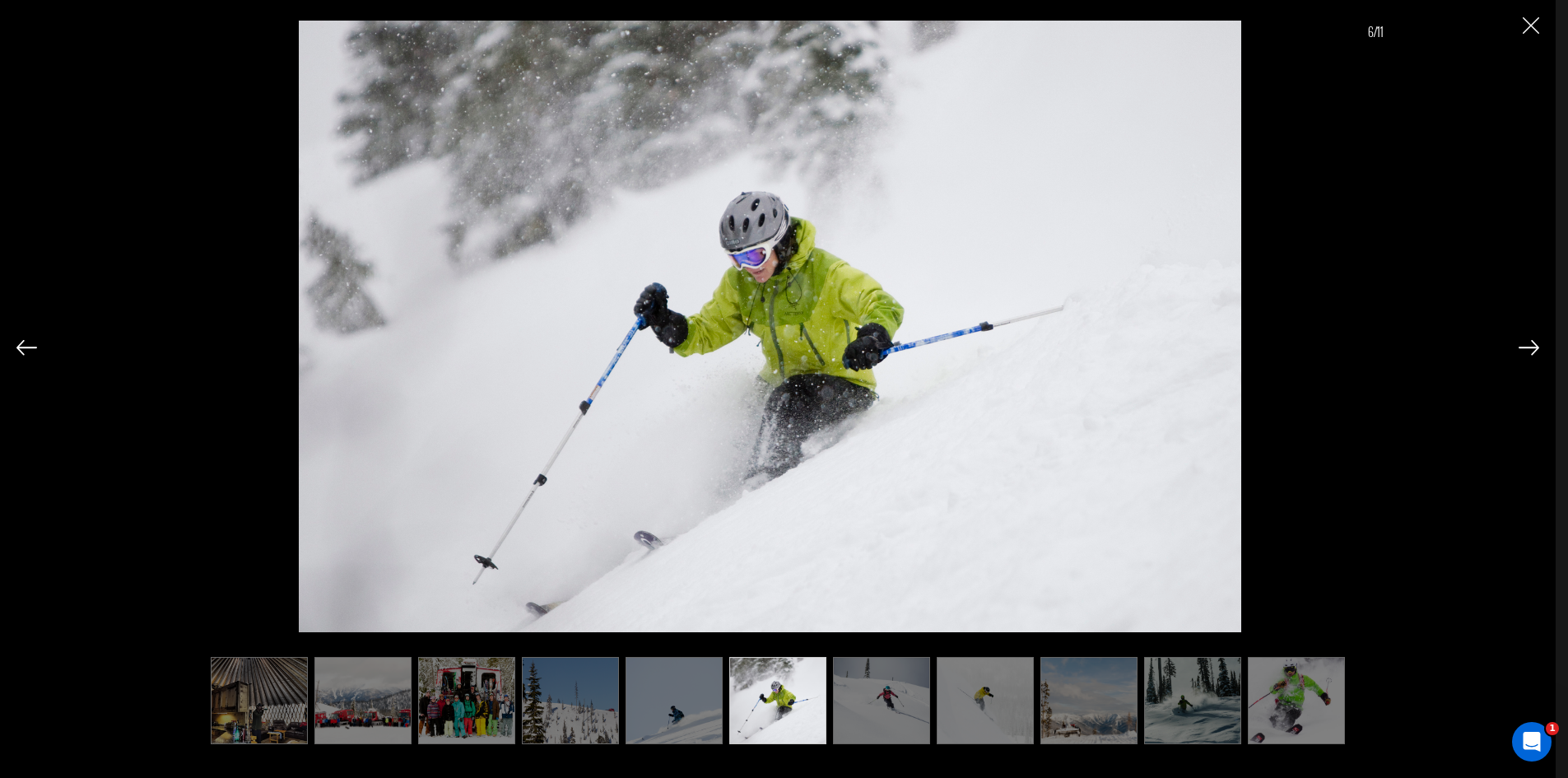
click at [854, 697] on img at bounding box center [881, 701] width 97 height 88
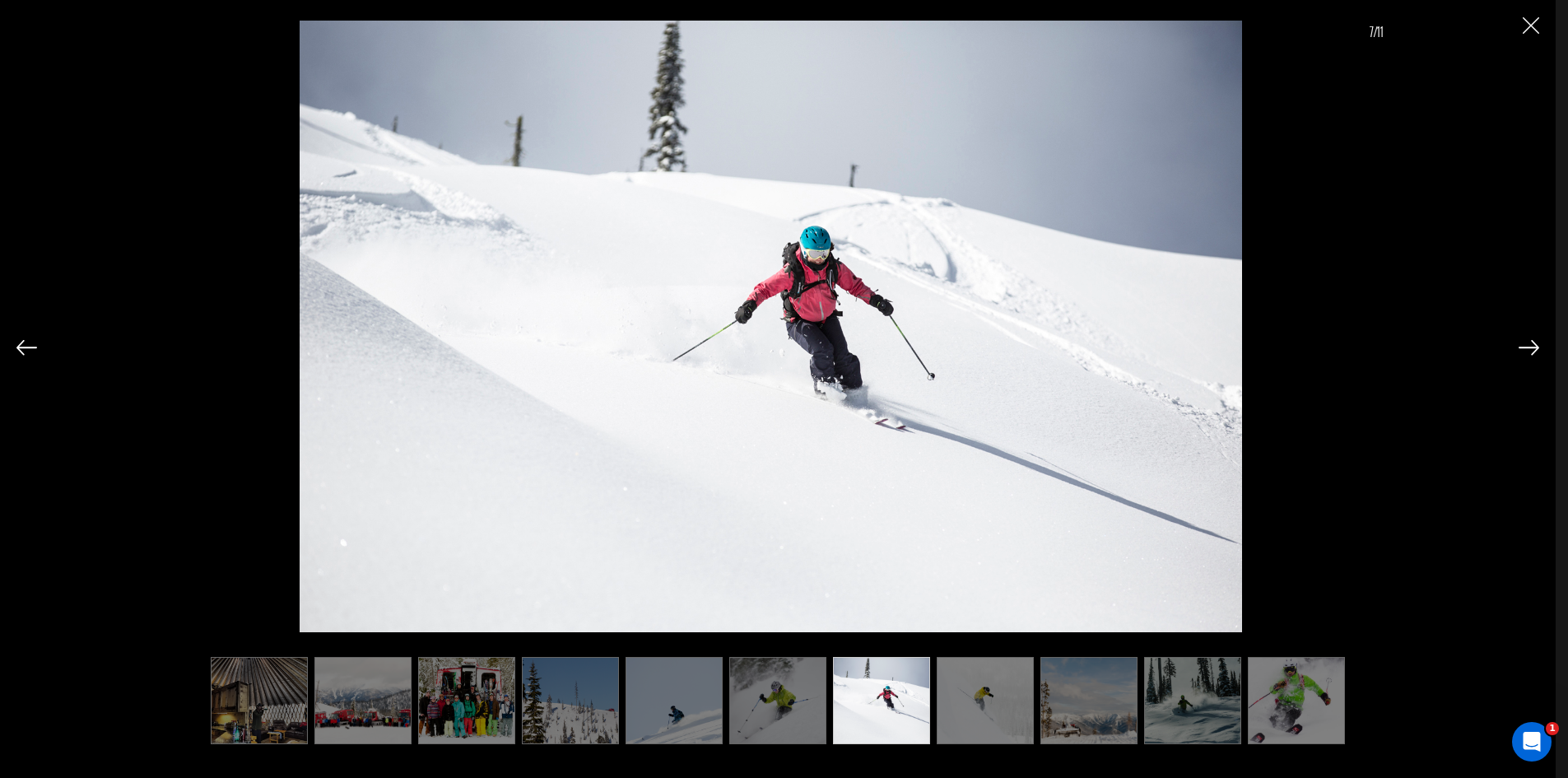
click at [991, 698] on img at bounding box center [984, 701] width 97 height 88
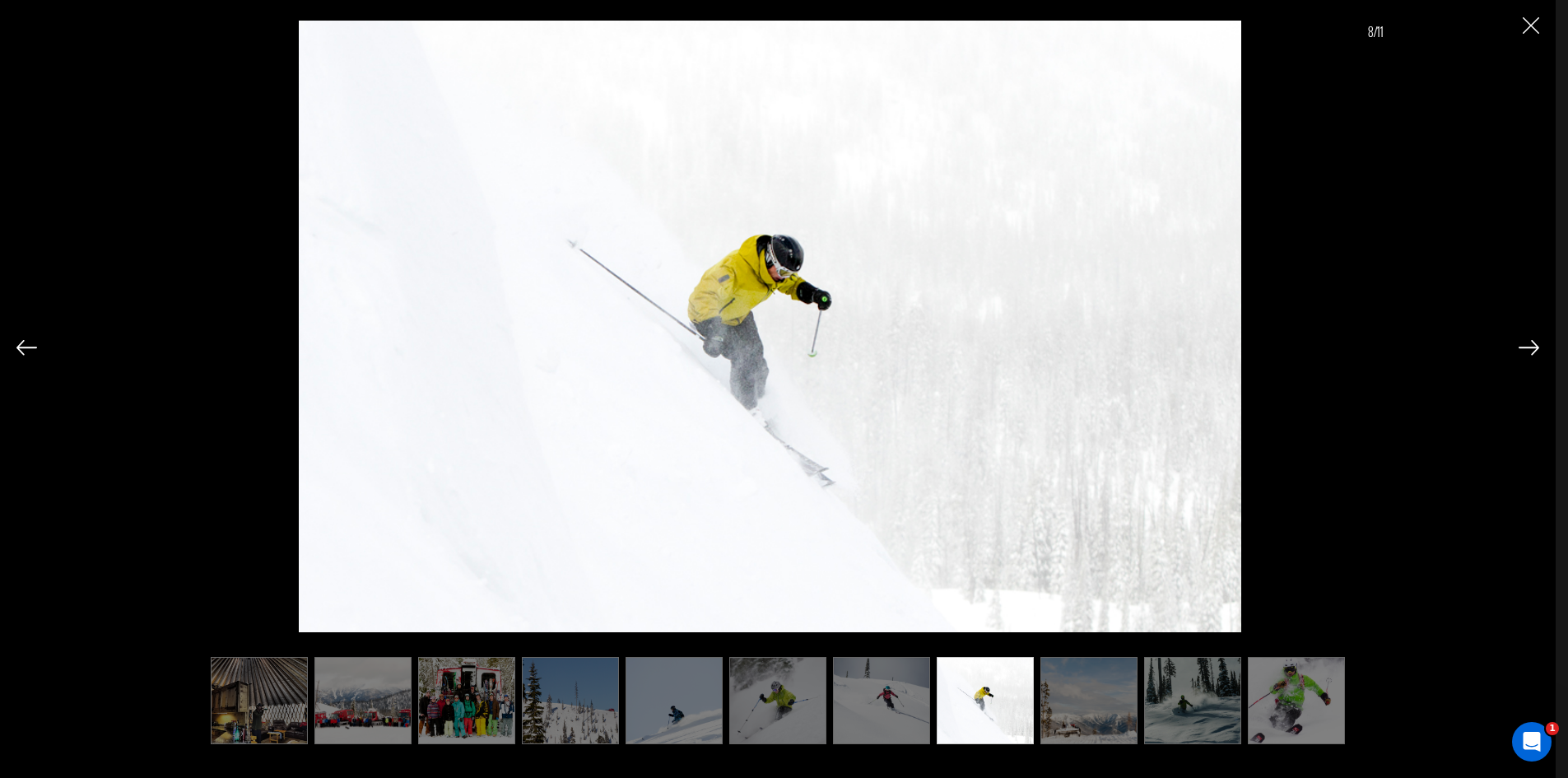
scroll to position [823, 0]
click at [1084, 695] on img at bounding box center [1089, 701] width 97 height 88
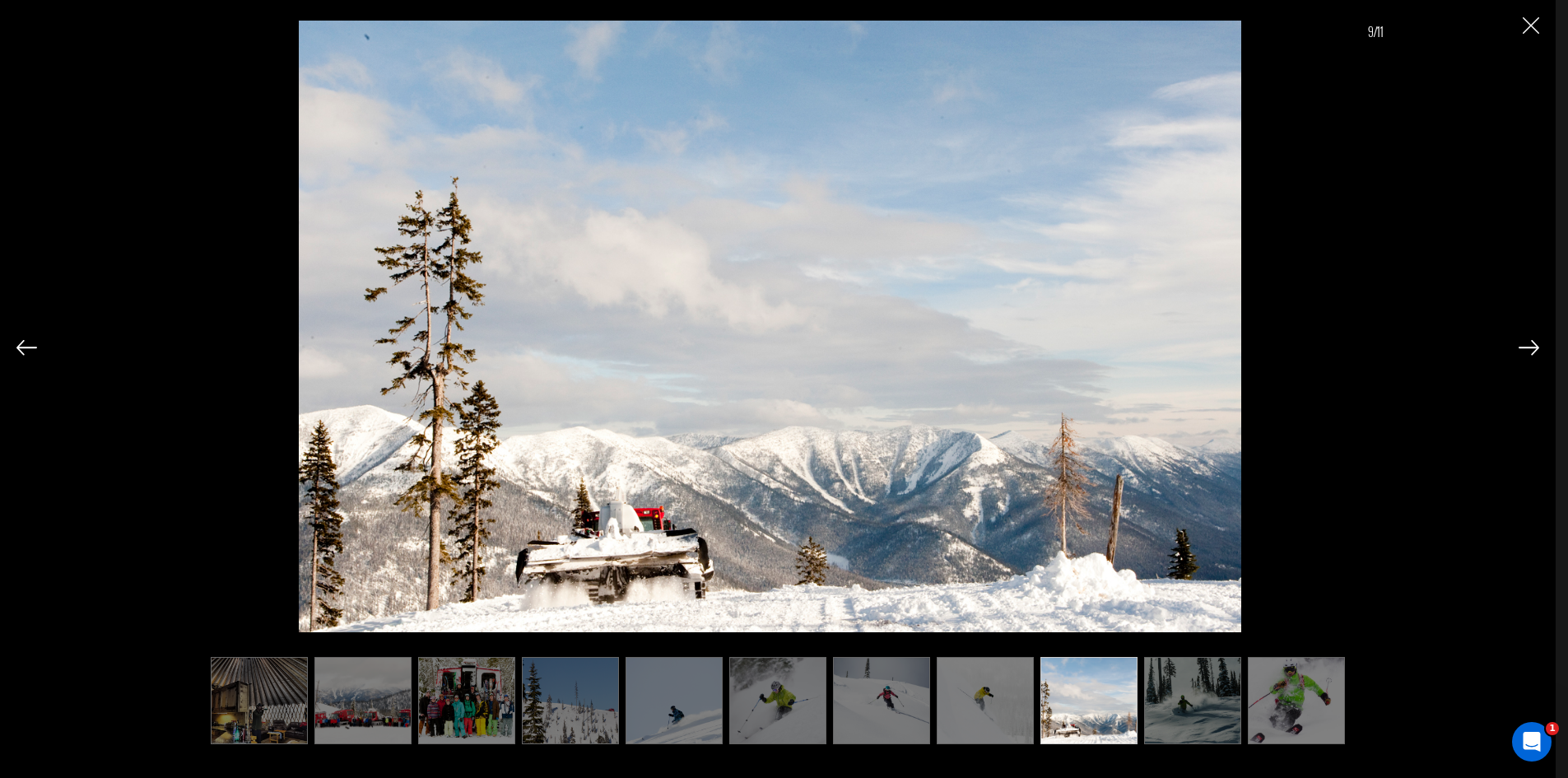
click at [1182, 691] on img at bounding box center [1192, 701] width 97 height 88
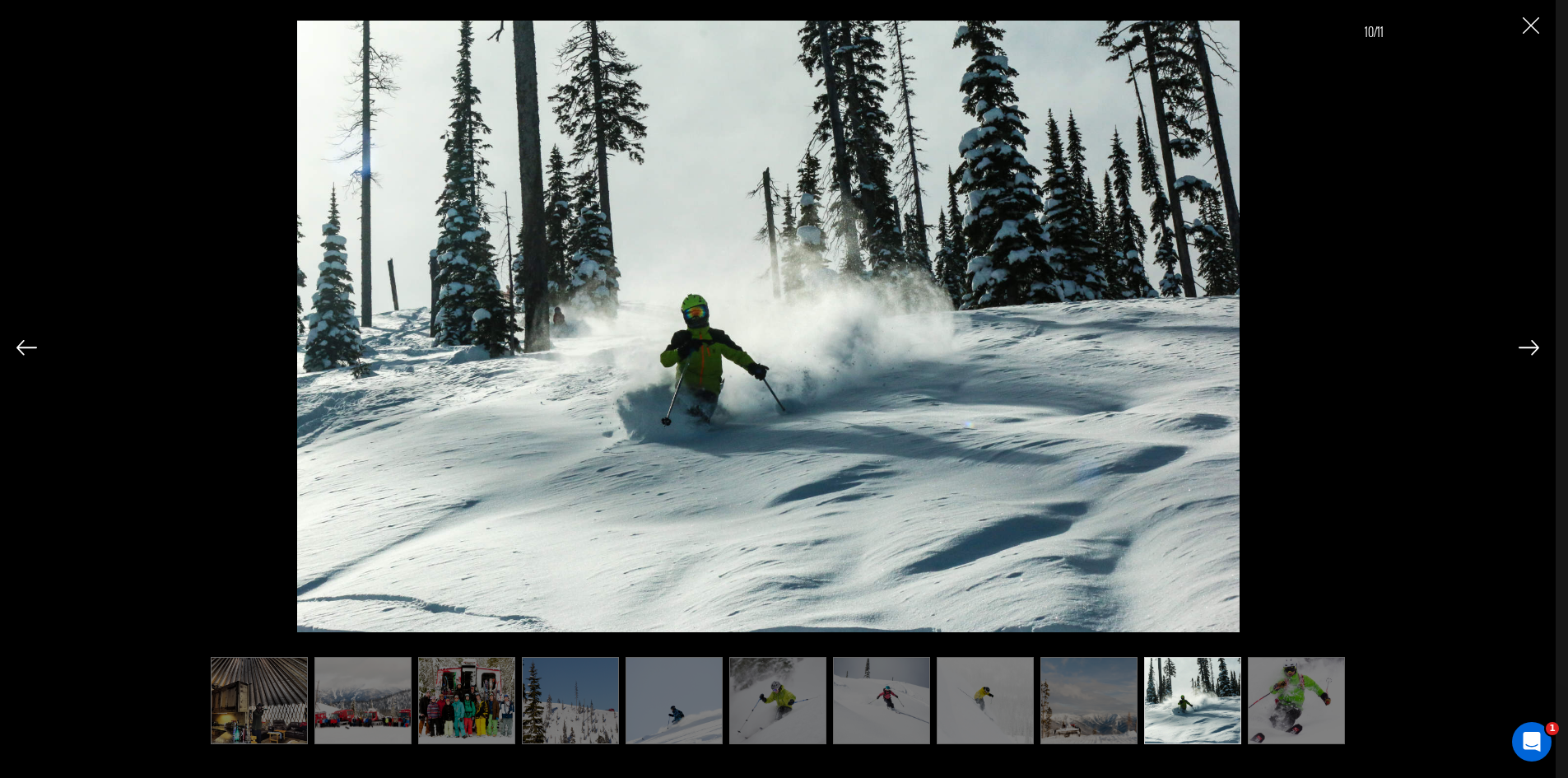
scroll to position [988, 0]
click at [1279, 685] on img at bounding box center [1296, 701] width 97 height 88
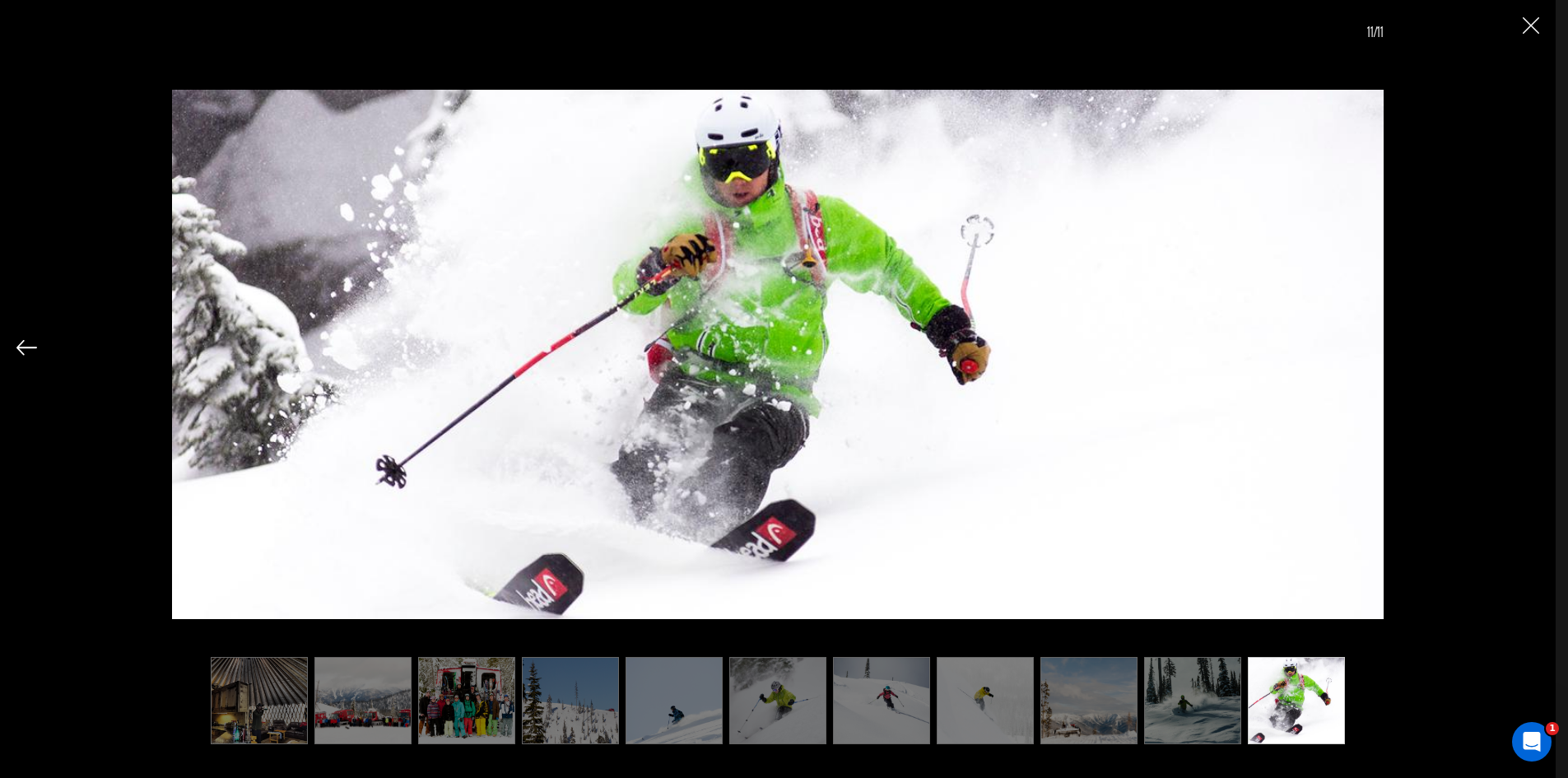
click at [1152, 697] on img at bounding box center [1192, 701] width 97 height 88
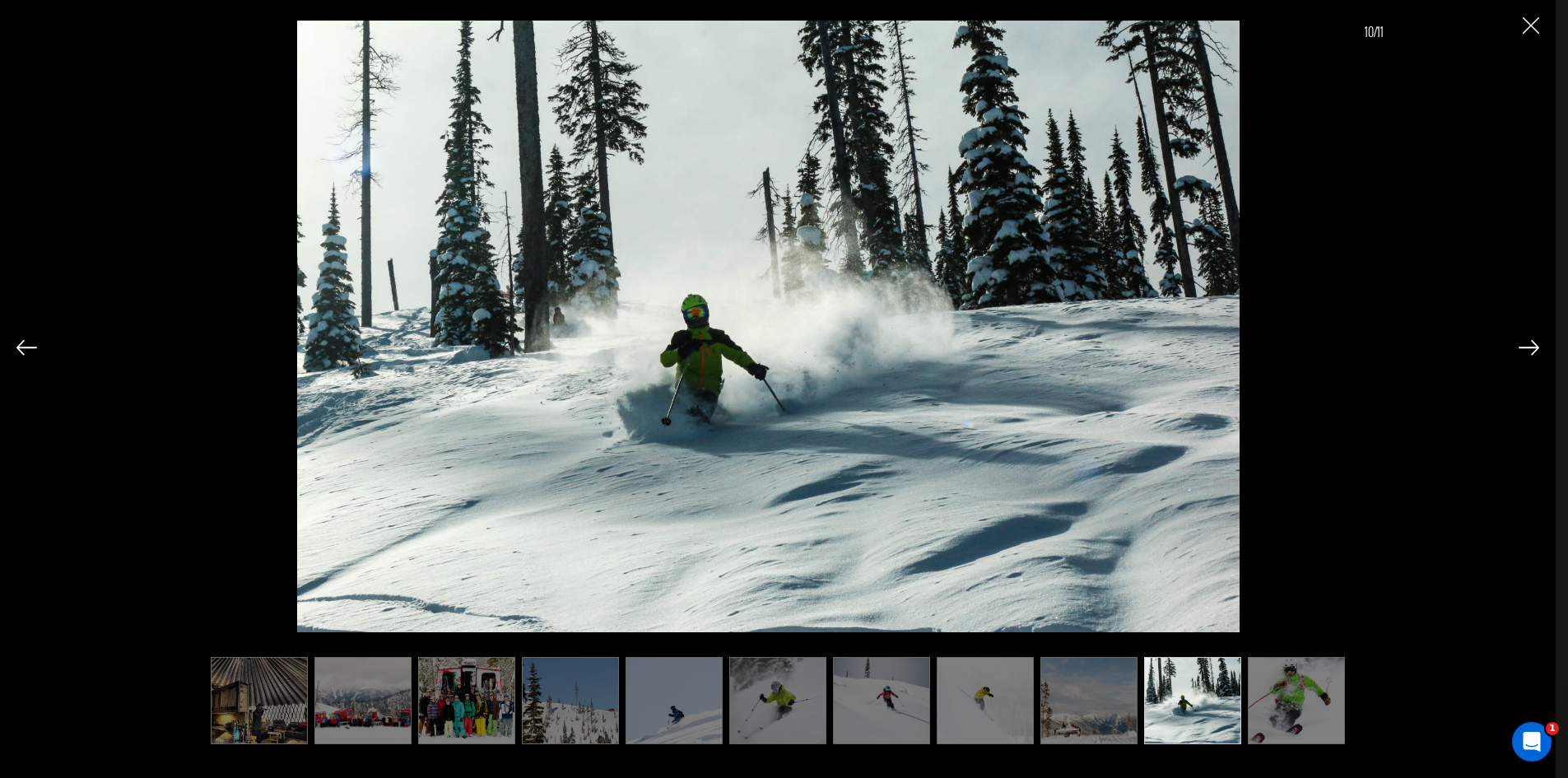
scroll to position [1070, 0]
click at [1527, 354] on img at bounding box center [1528, 348] width 21 height 15
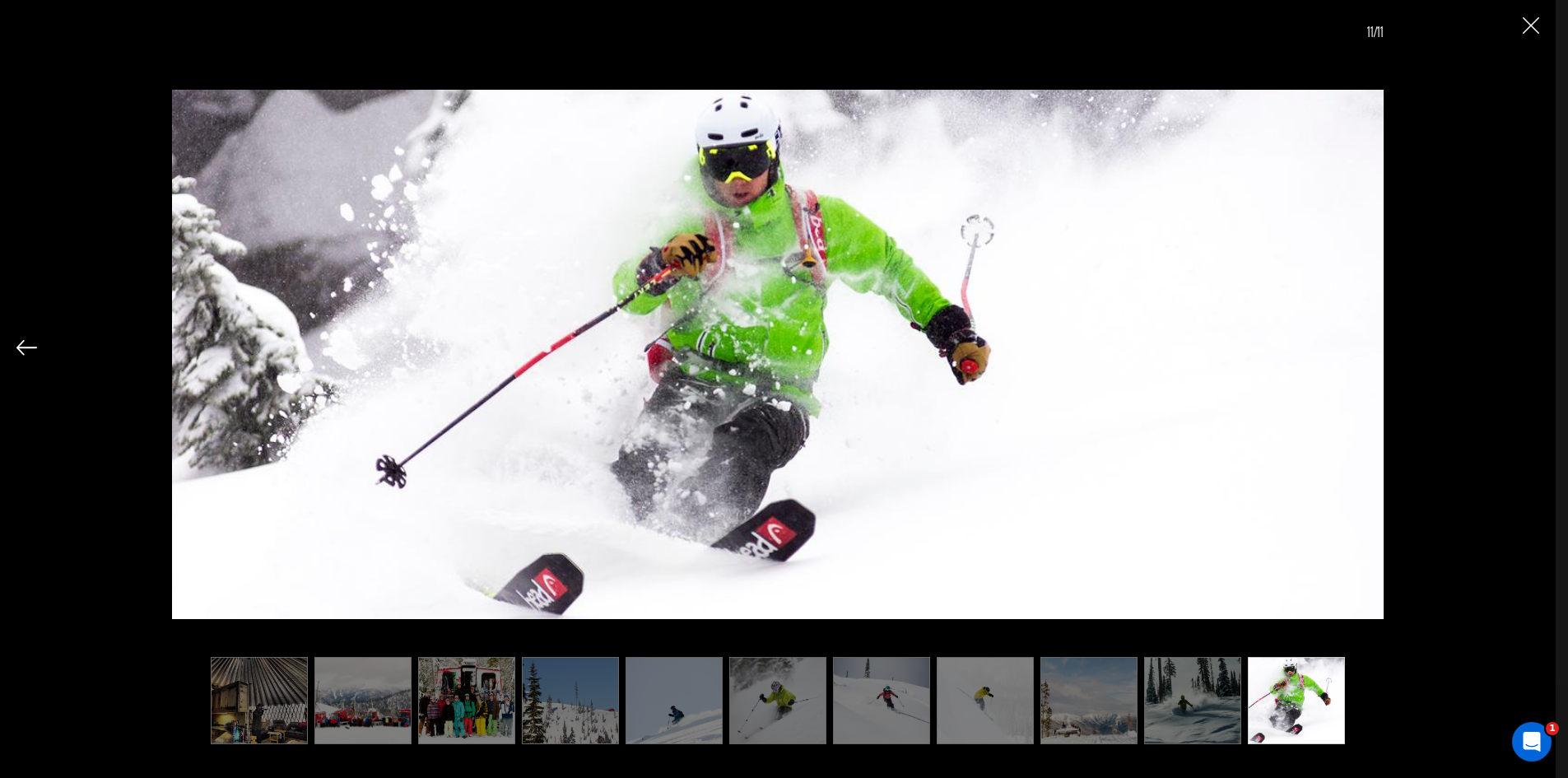
click at [1527, 354] on div "11/11" at bounding box center [778, 369] width 1522 height 740
